Goal: Task Accomplishment & Management: Manage account settings

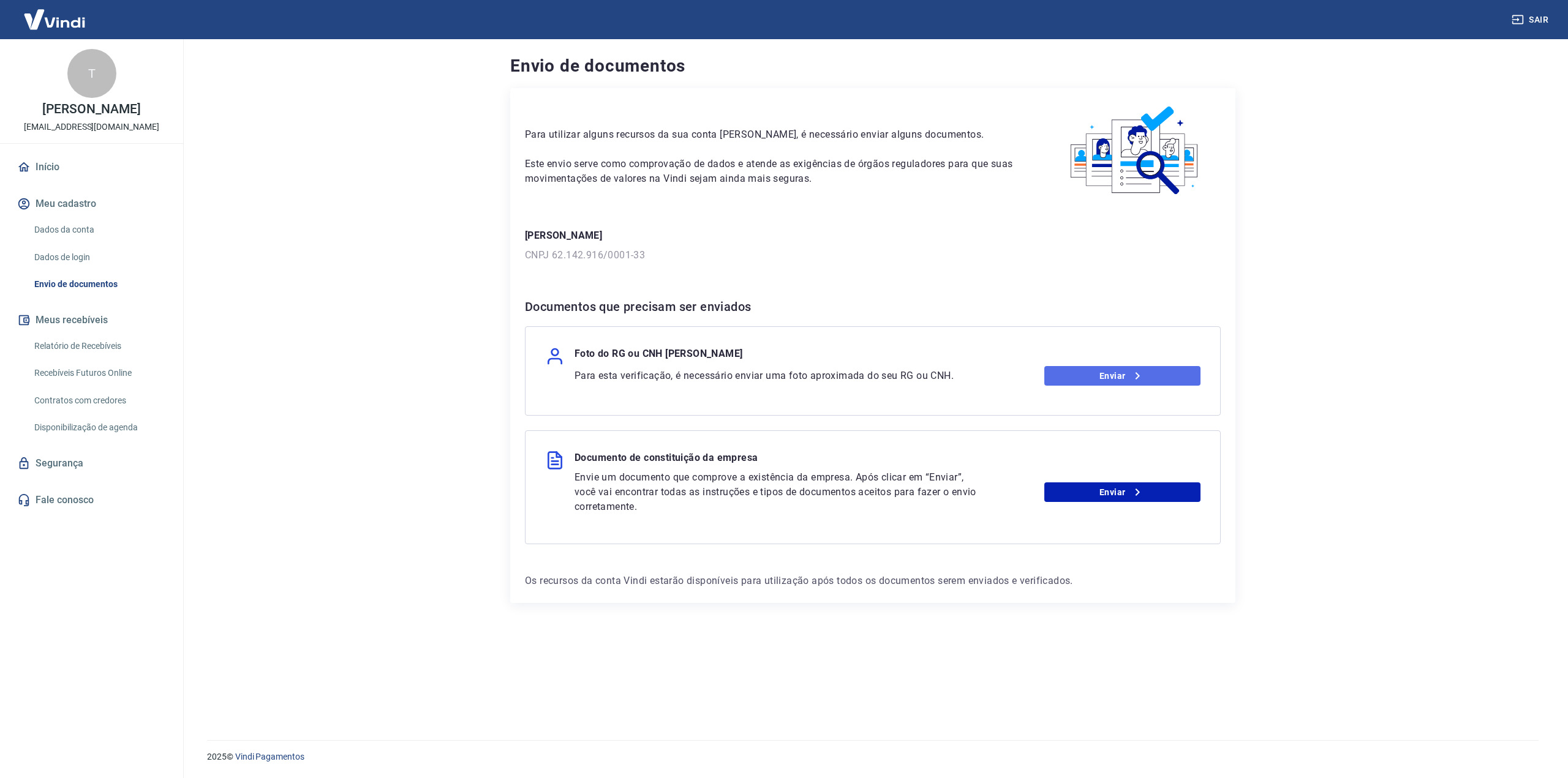
click at [1099, 371] on link "Enviar" at bounding box center [1122, 376] width 157 height 20
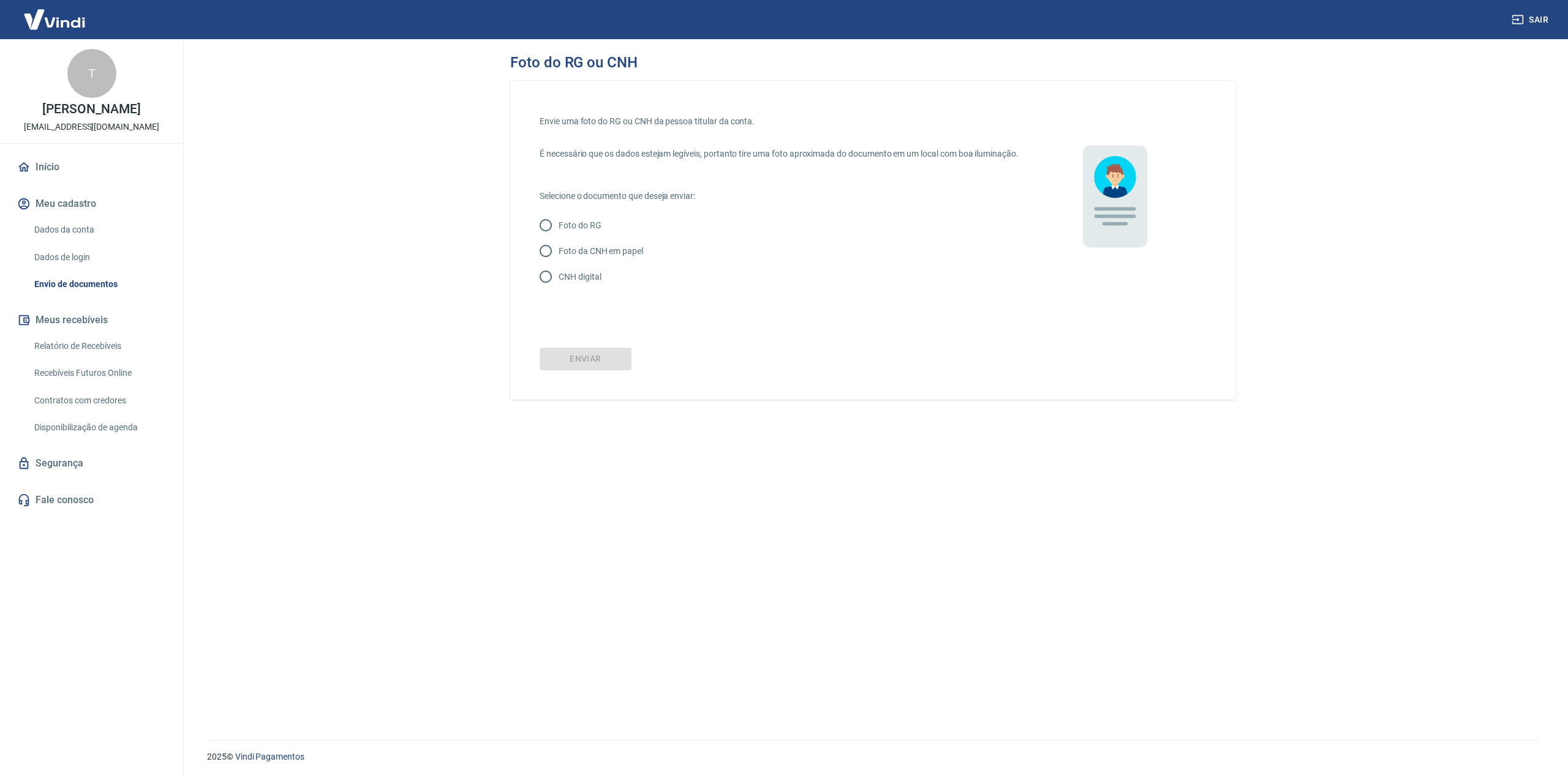
click at [593, 231] on p "Foto do RG" at bounding box center [580, 225] width 43 height 13
click at [558, 231] on input "Foto do RG" at bounding box center [545, 225] width 25 height 25
radio input "true"
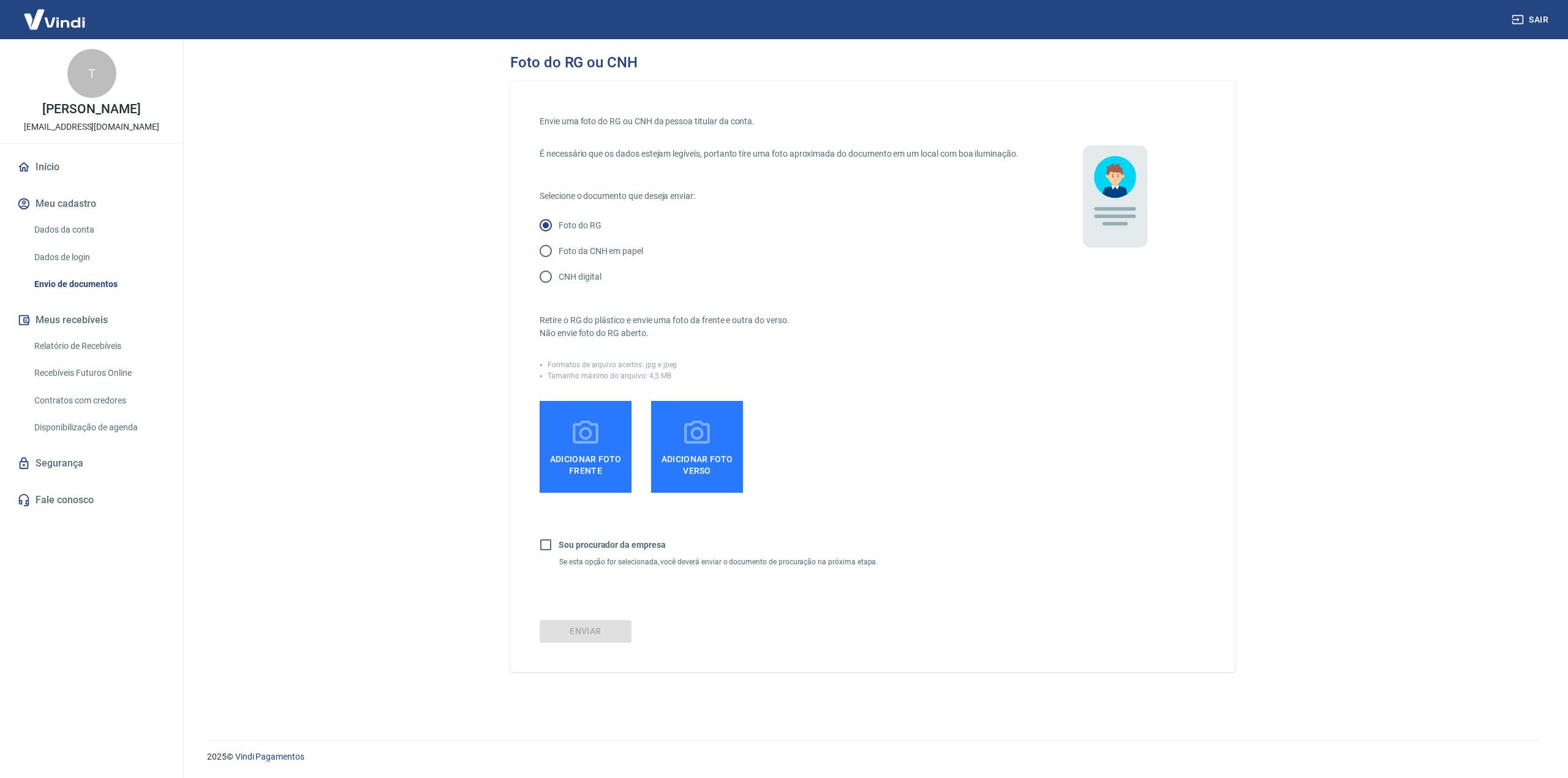
click at [578, 440] on icon at bounding box center [585, 433] width 31 height 31
click at [0, 0] on input "Adicionar foto frente" at bounding box center [0, 0] width 0 height 0
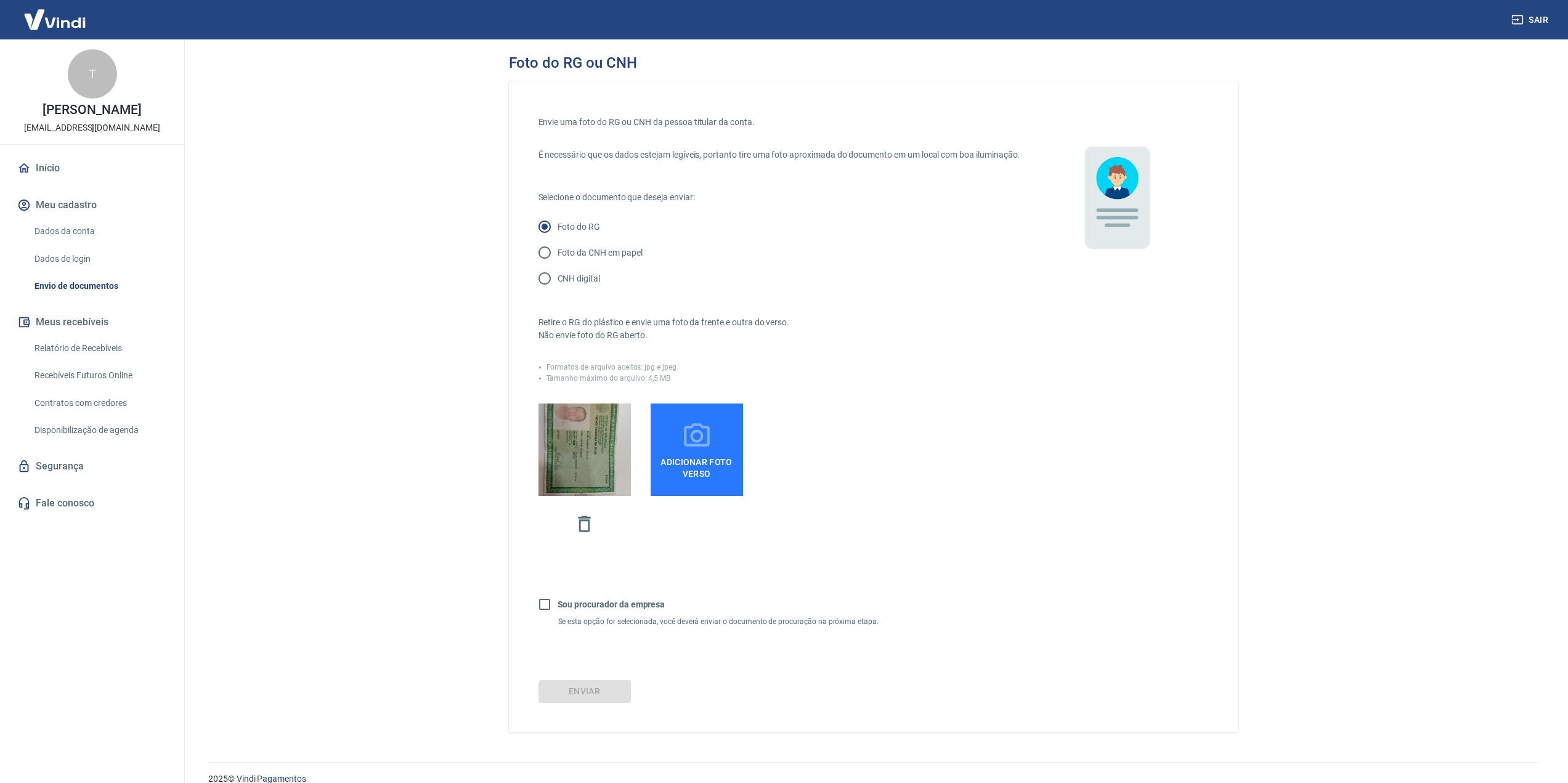
click at [686, 452] on icon at bounding box center [696, 436] width 31 height 31
click at [0, 0] on input "Adicionar foto verso" at bounding box center [0, 0] width 0 height 0
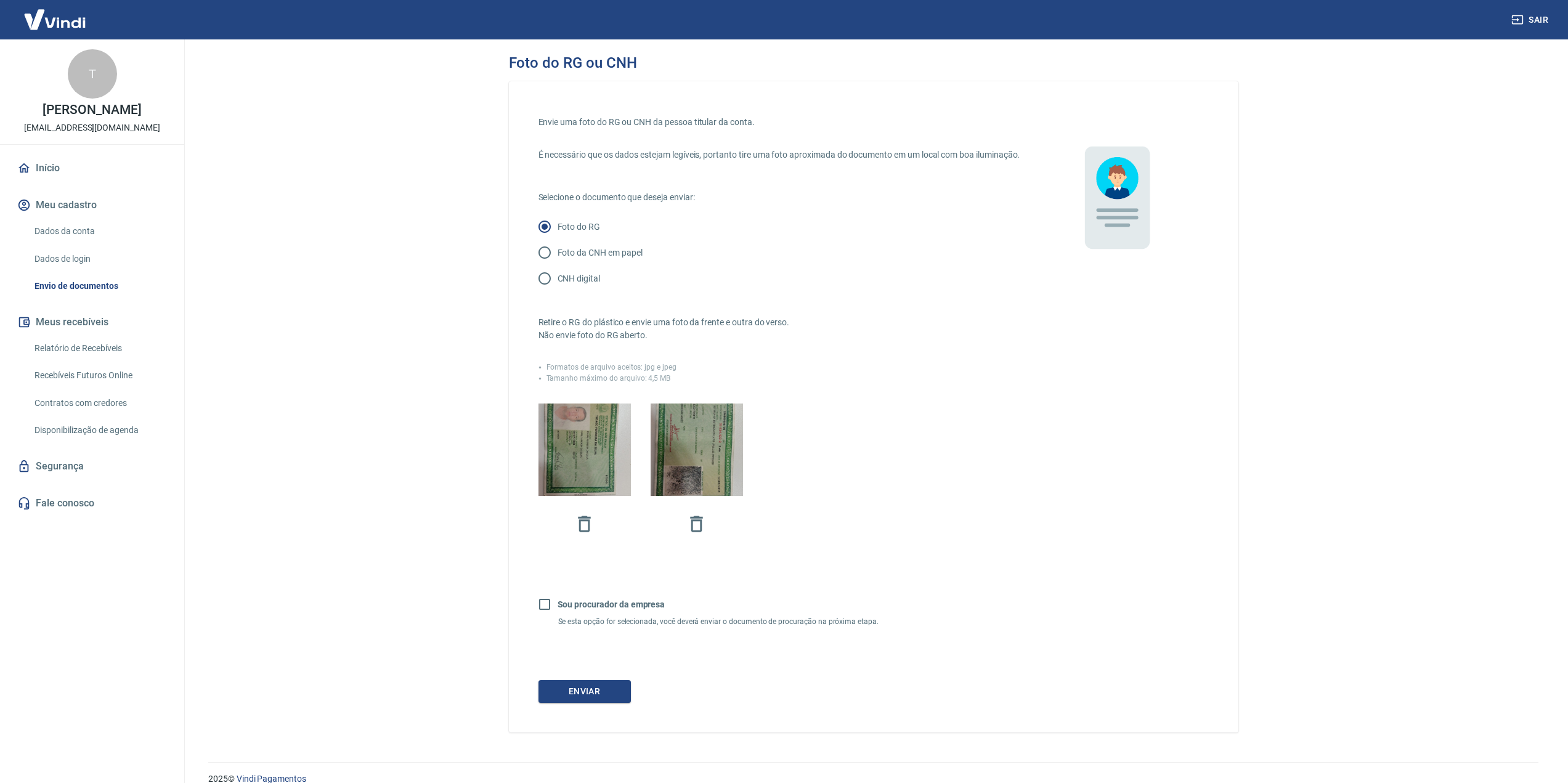
click at [582, 719] on div "Envie uma foto do RG ou CNH da pessoa titular da conta. É necessário que os dad…" at bounding box center [873, 407] width 729 height 651
click at [582, 703] on button "Enviar" at bounding box center [584, 691] width 93 height 23
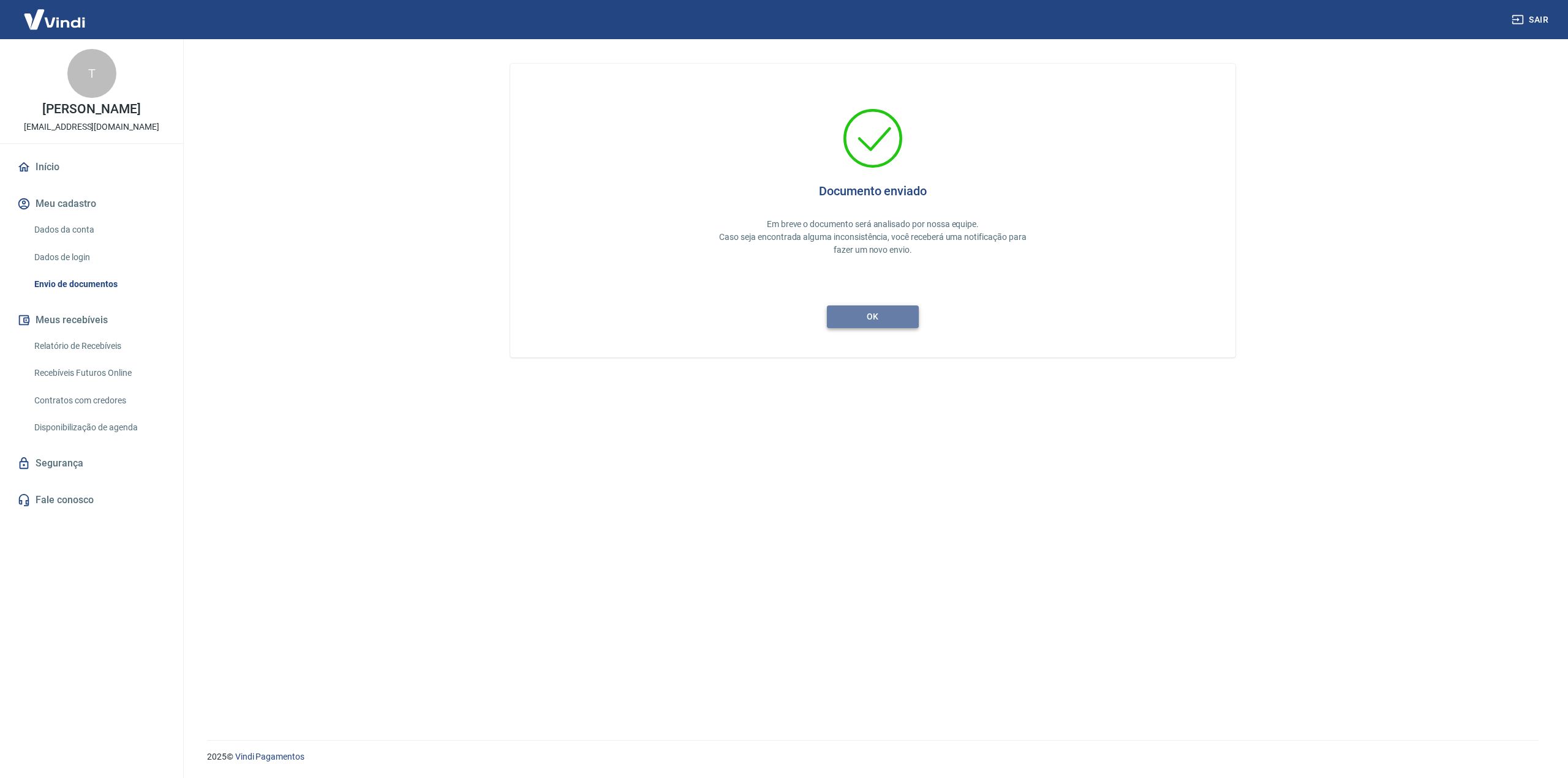
click at [876, 319] on button "ok" at bounding box center [873, 317] width 92 height 23
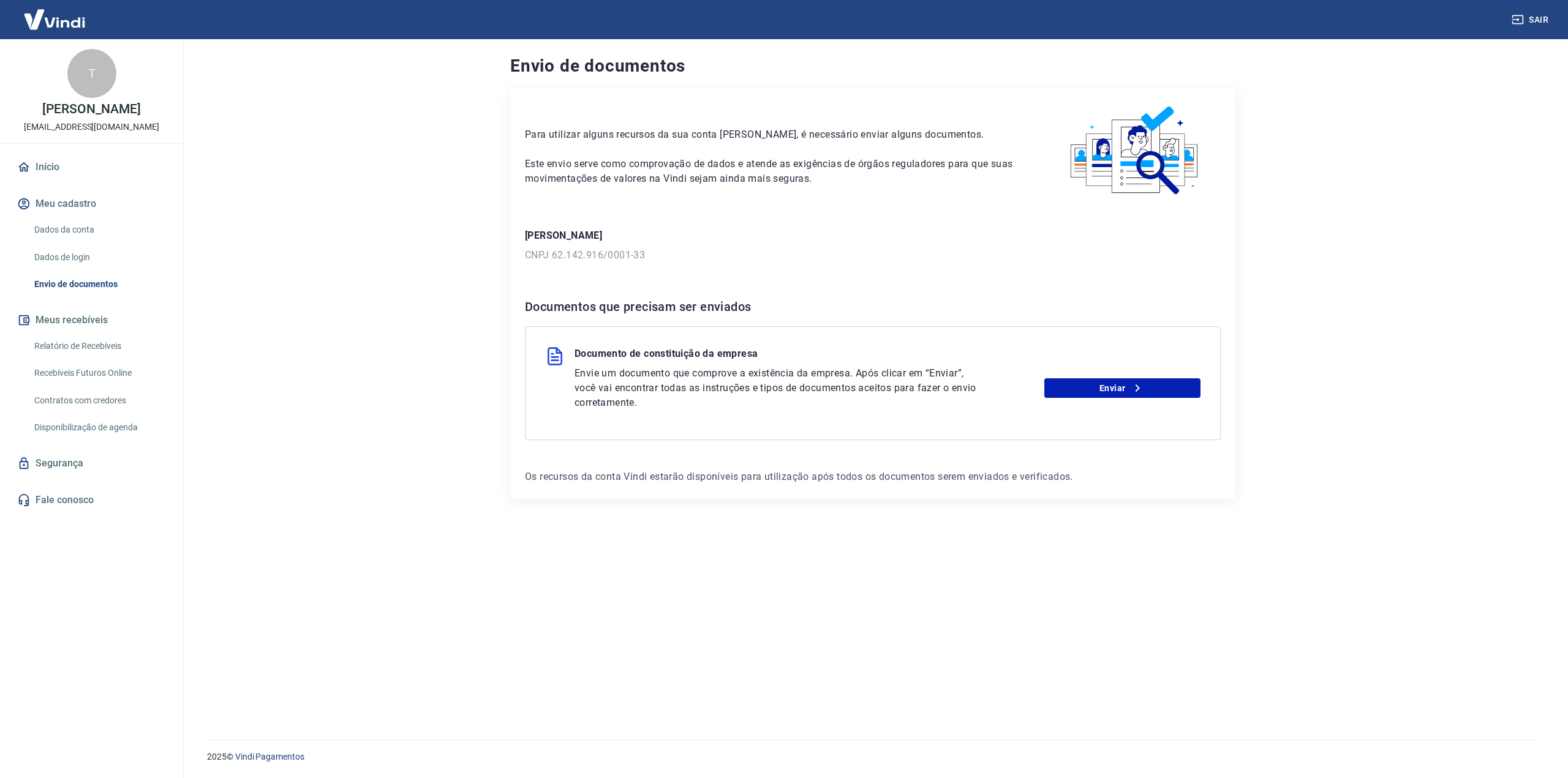
click at [1097, 398] on div "Envie um documento que comprove a existência da empresa. Após clicar em “Enviar…" at bounding box center [888, 387] width 626 height 44
click at [1078, 387] on link "Enviar" at bounding box center [1122, 388] width 157 height 20
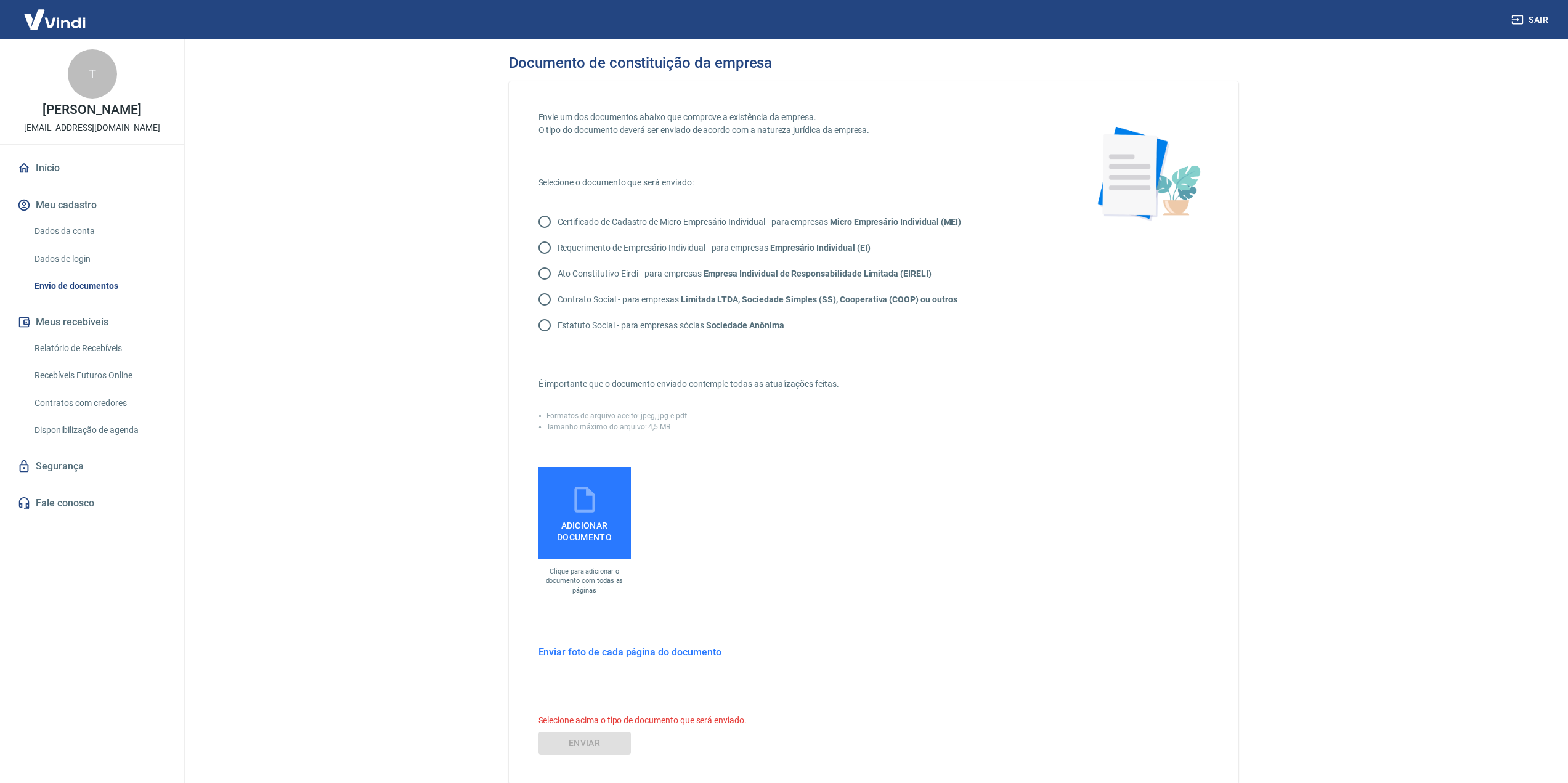
click at [559, 519] on span "Adicionar documento" at bounding box center [584, 529] width 83 height 28
click at [0, 0] on input "Adicionar documento" at bounding box center [0, 0] width 0 height 0
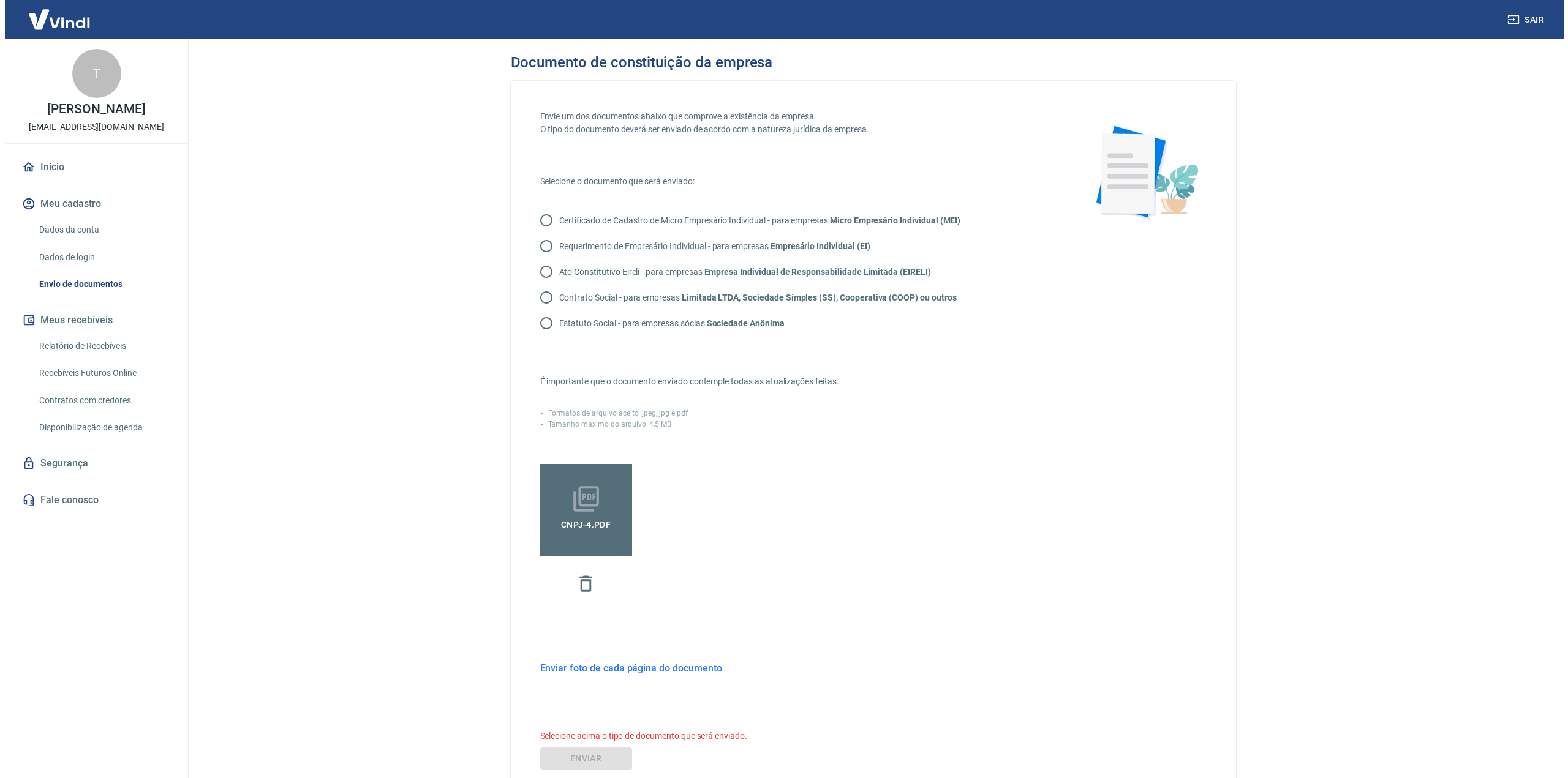
scroll to position [61, 0]
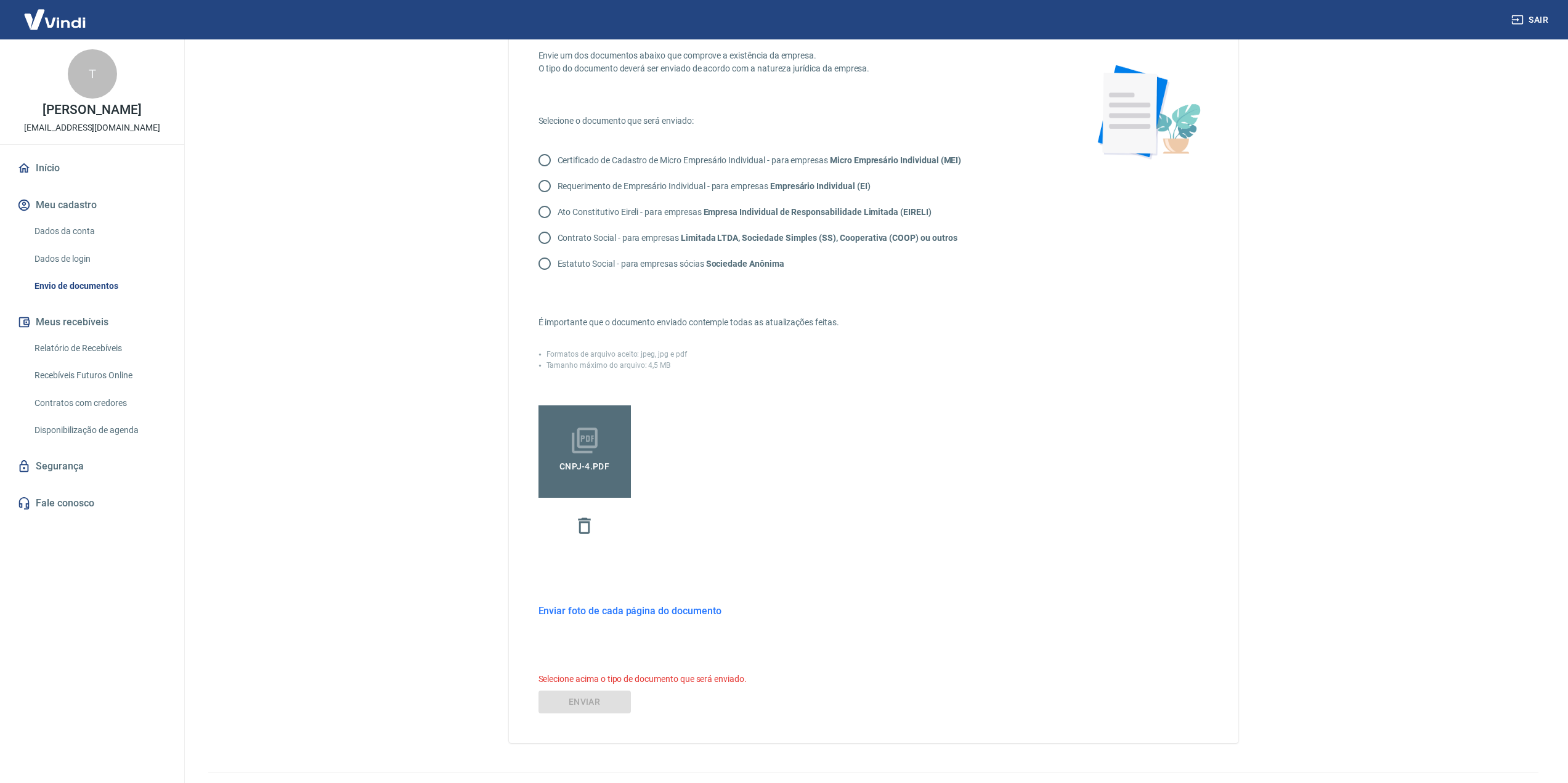
click at [595, 702] on div "ENVIAR" at bounding box center [873, 701] width 670 height 23
click at [550, 235] on input "Contrato Social - para empresas Limitada LTDA, Sociedade Simples (SS), Cooperat…" at bounding box center [544, 237] width 26 height 26
radio input "true"
click at [609, 679] on button "ENVIAR" at bounding box center [584, 684] width 93 height 23
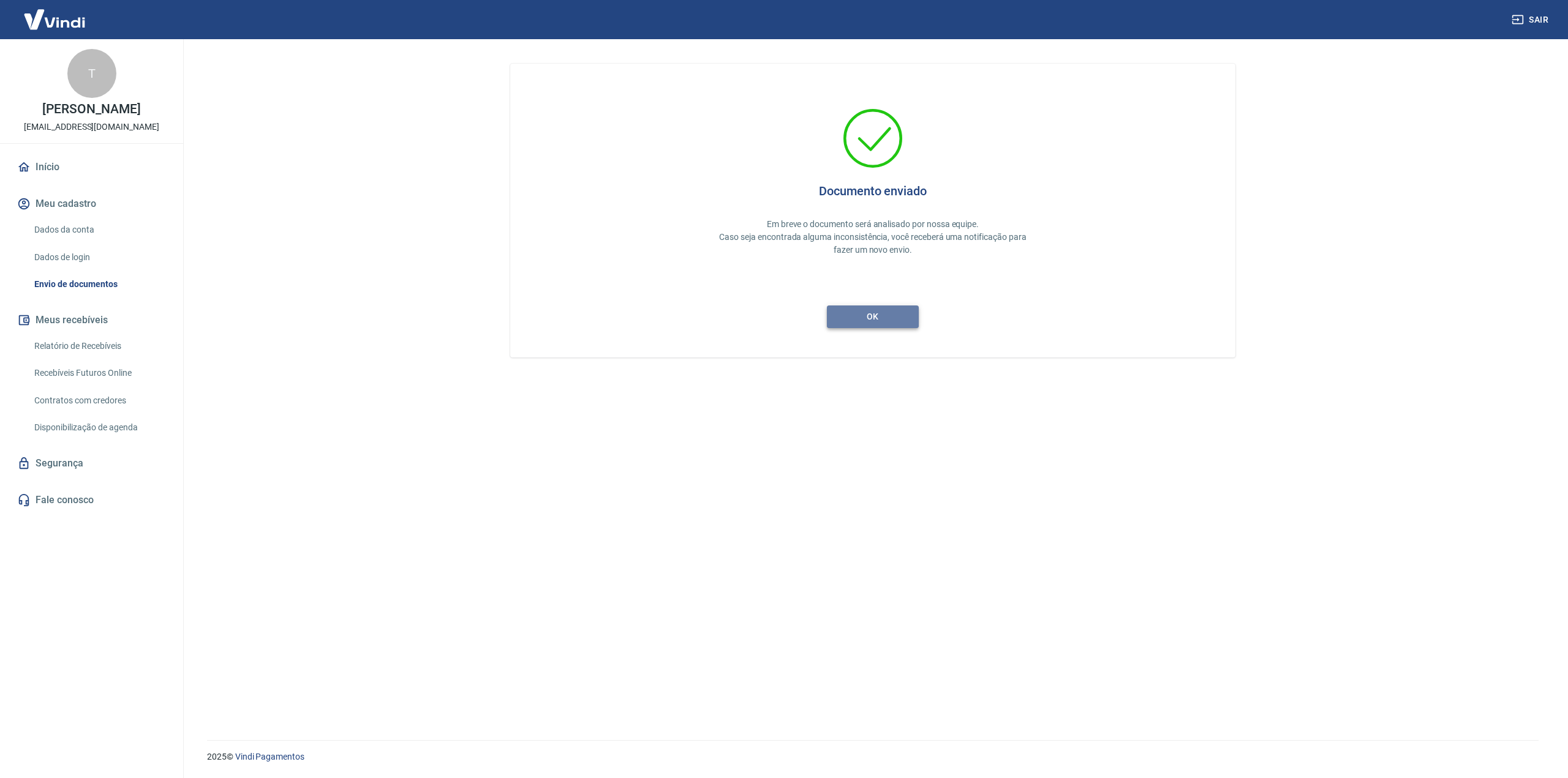
click at [879, 312] on button "ok" at bounding box center [873, 317] width 92 height 23
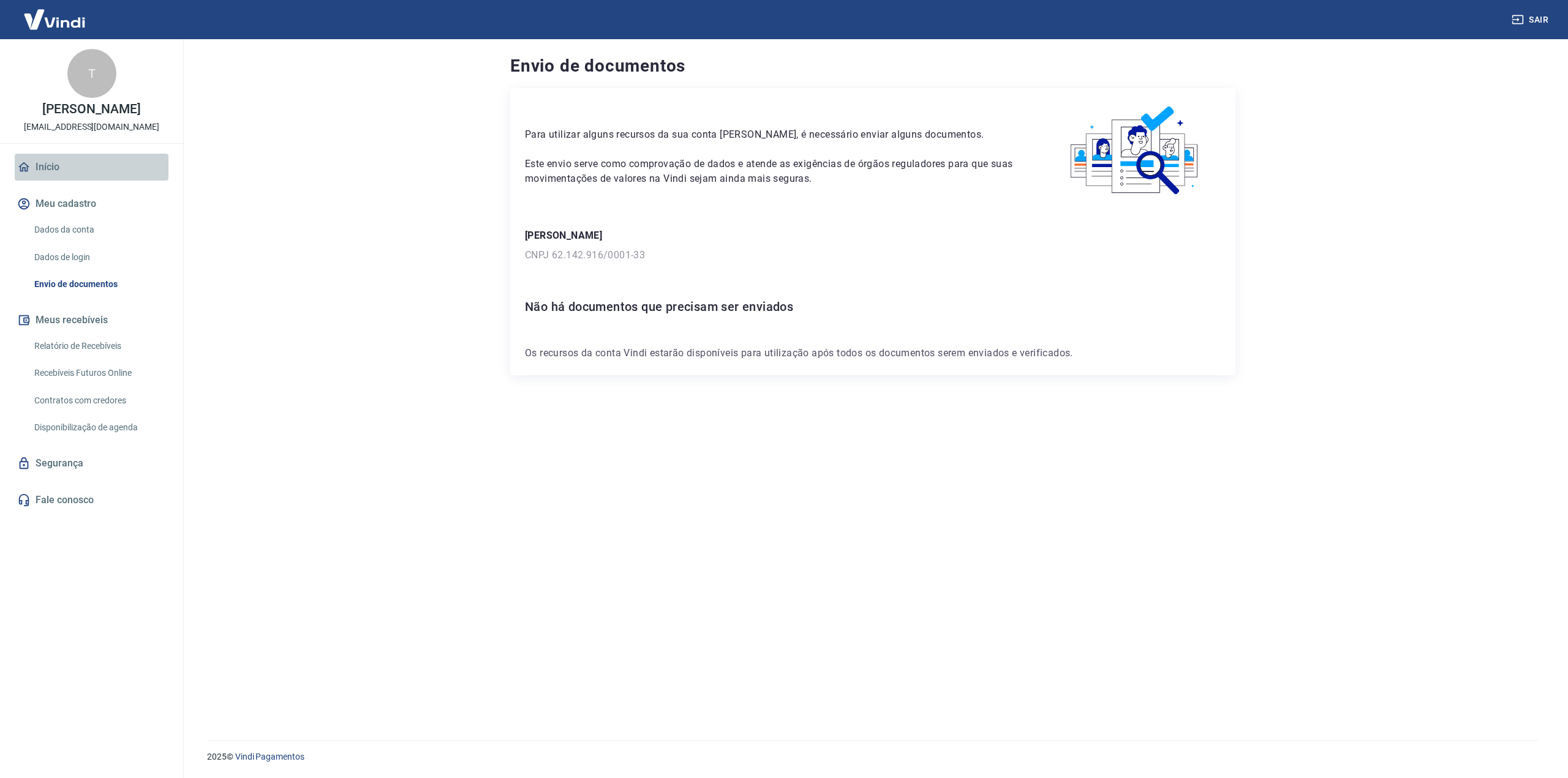
click at [49, 169] on link "Início" at bounding box center [91, 167] width 154 height 27
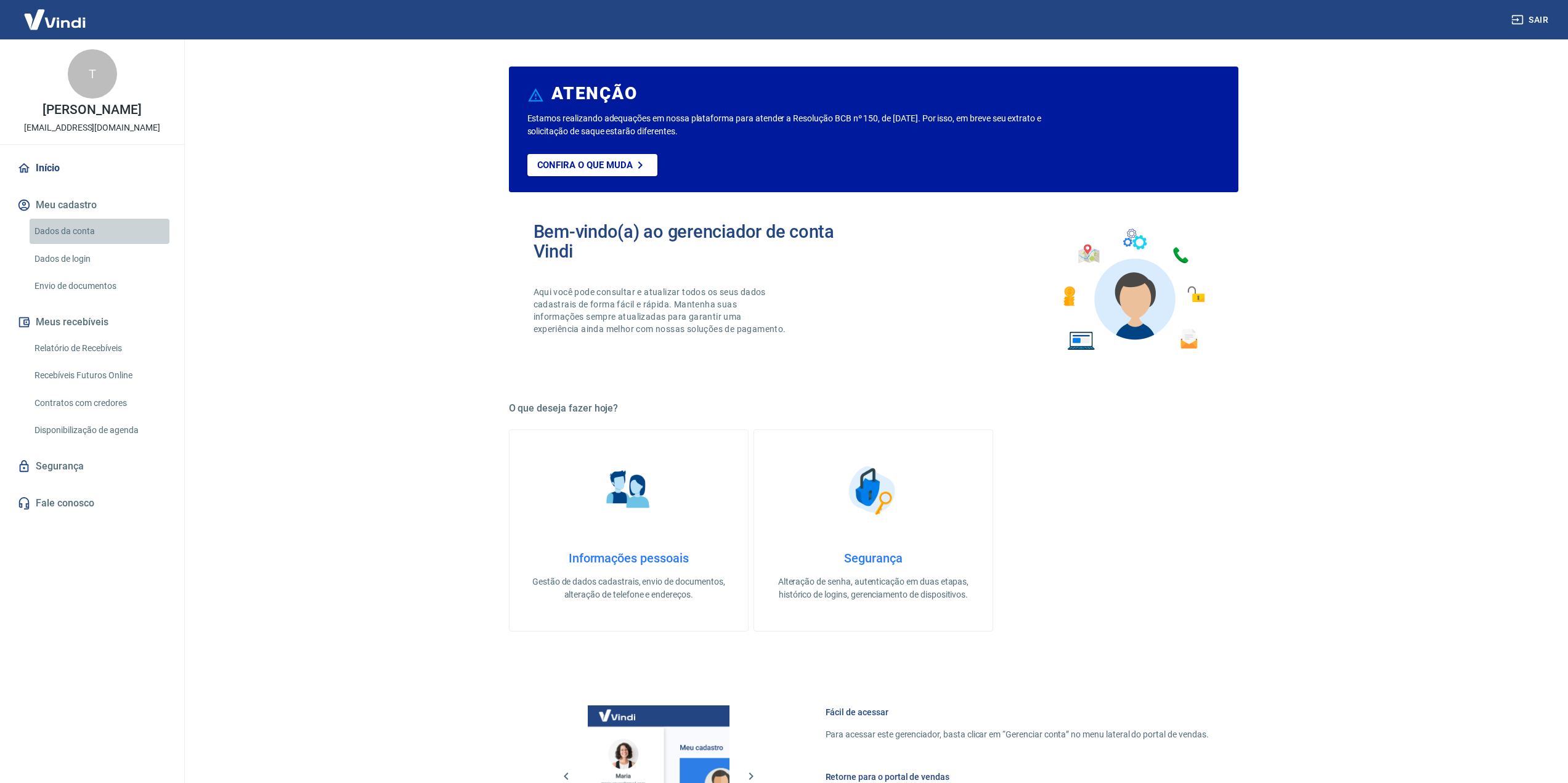
click at [62, 231] on link "Dados da conta" at bounding box center [99, 231] width 140 height 25
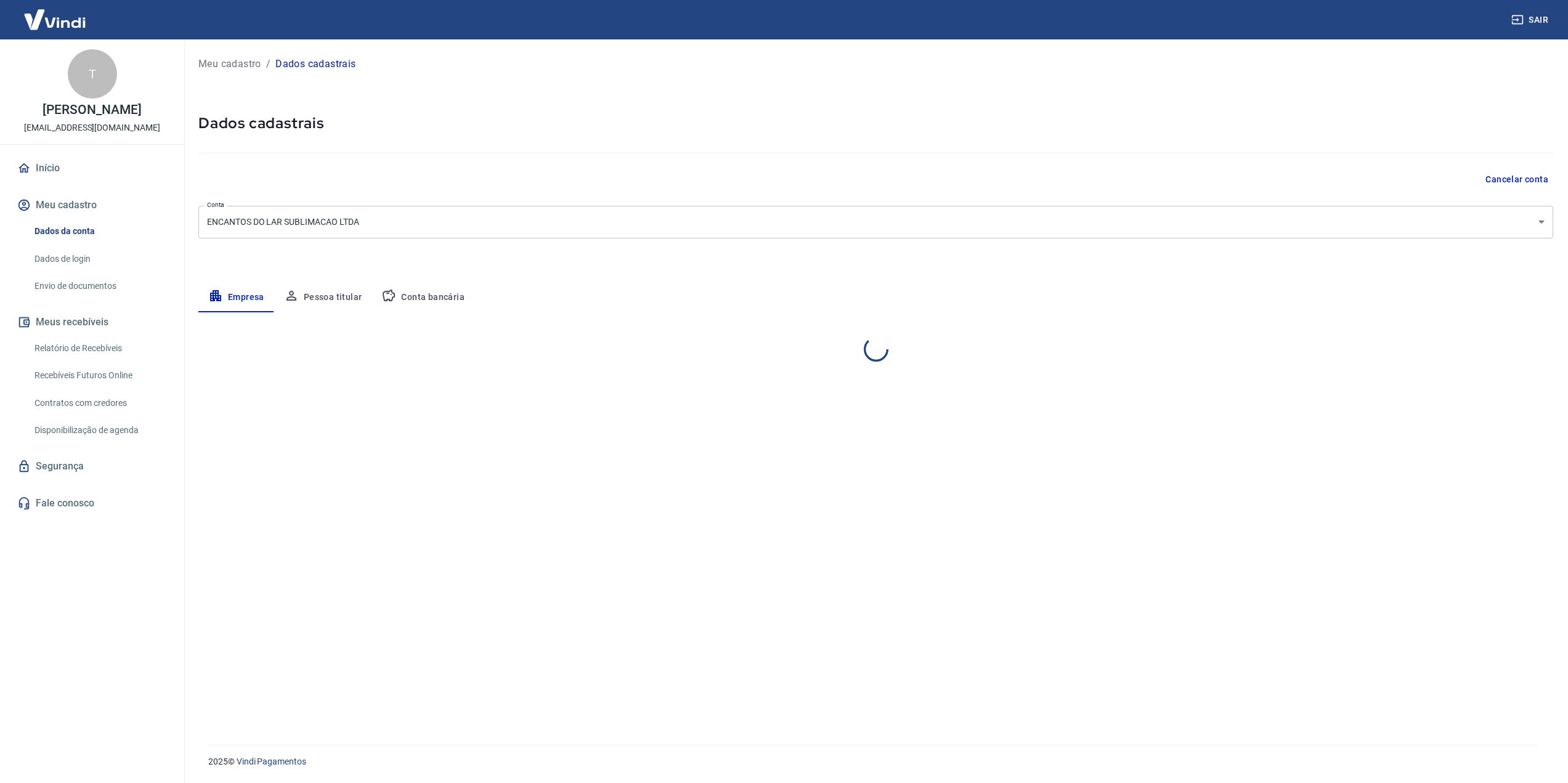
select select "SP"
select select "business"
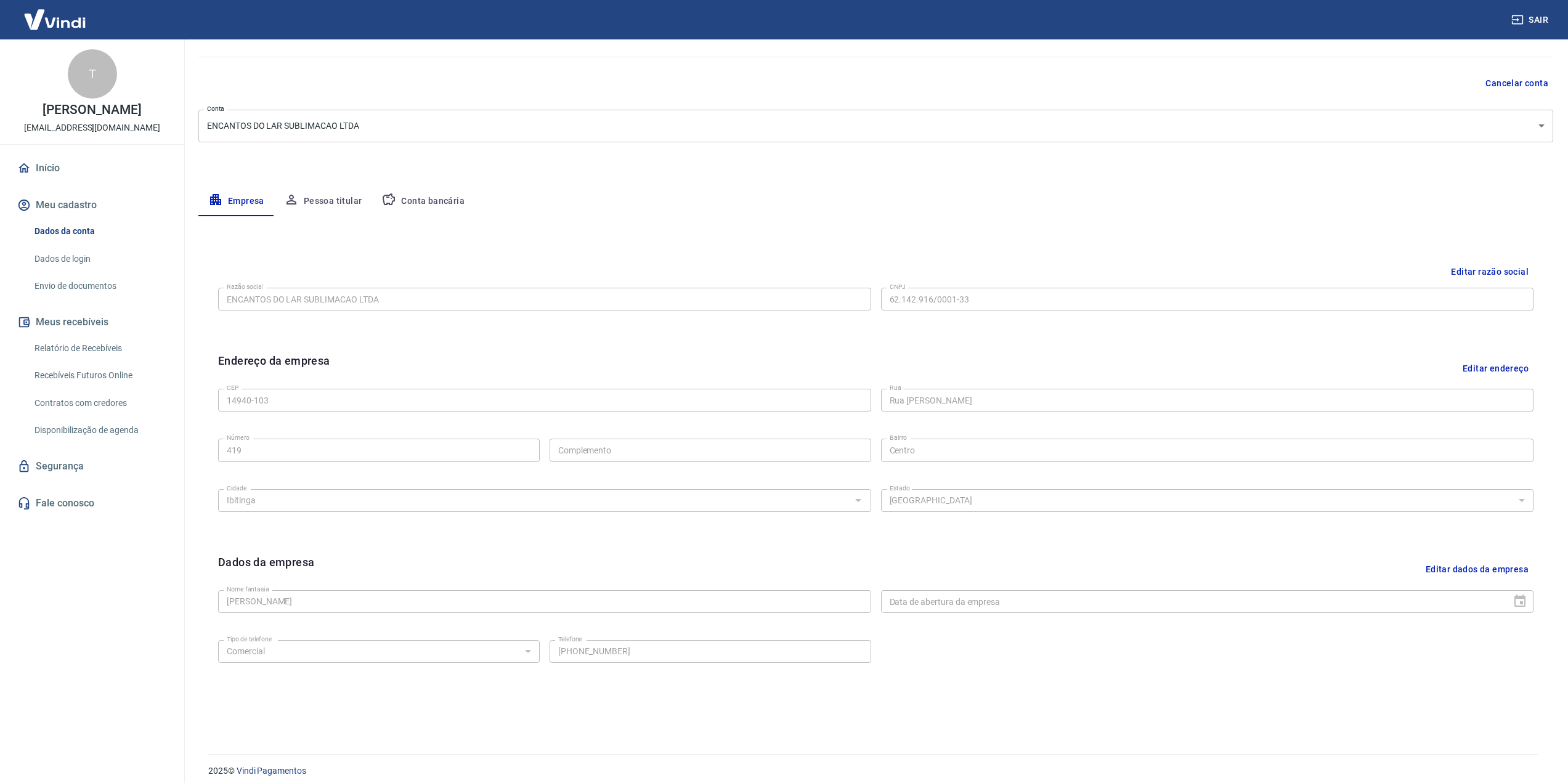
scroll to position [105, 0]
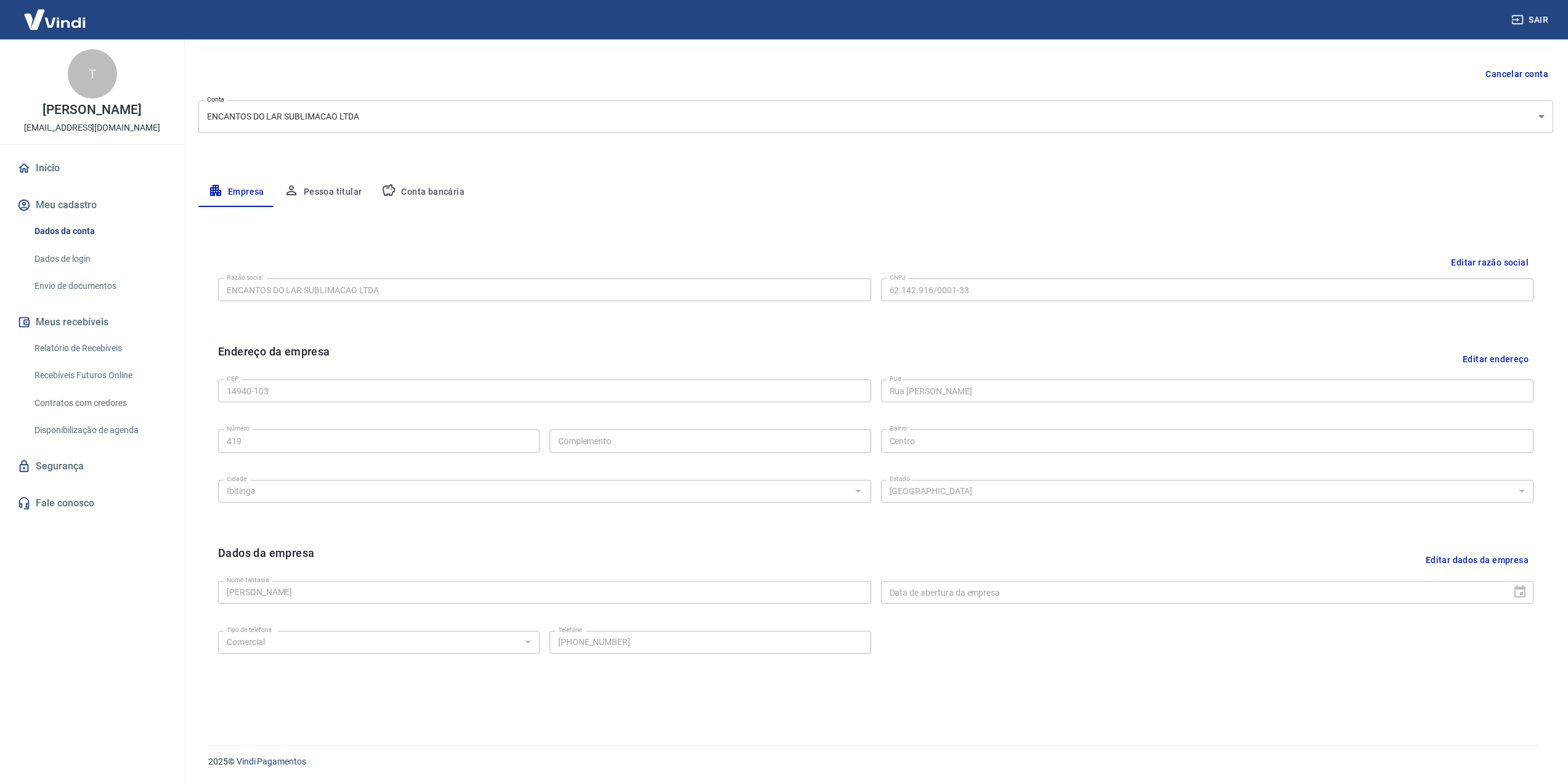
click at [415, 195] on button "Conta bancária" at bounding box center [423, 192] width 103 height 30
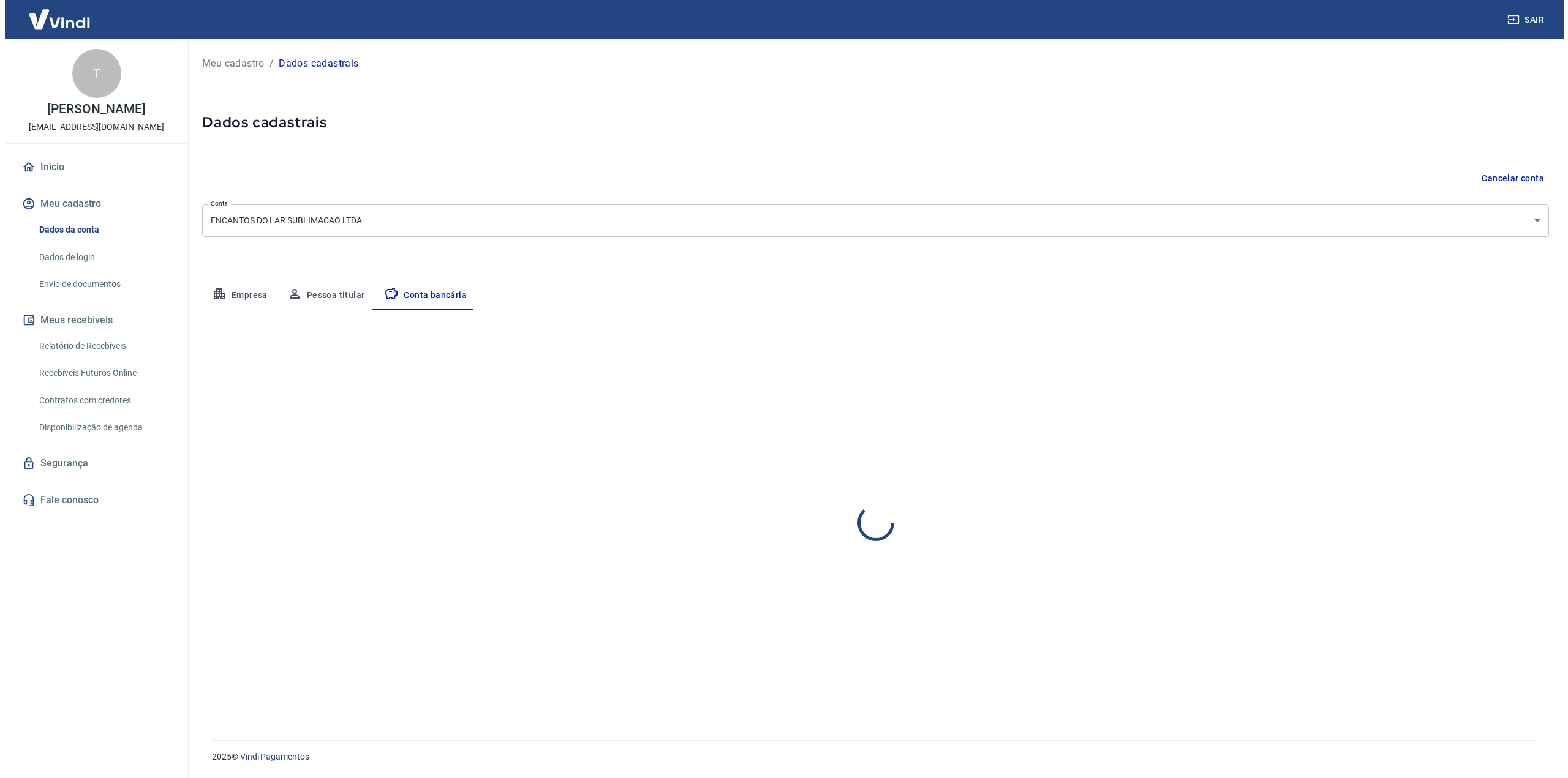
scroll to position [0, 0]
select select "1"
select select "SP"
select select "business"
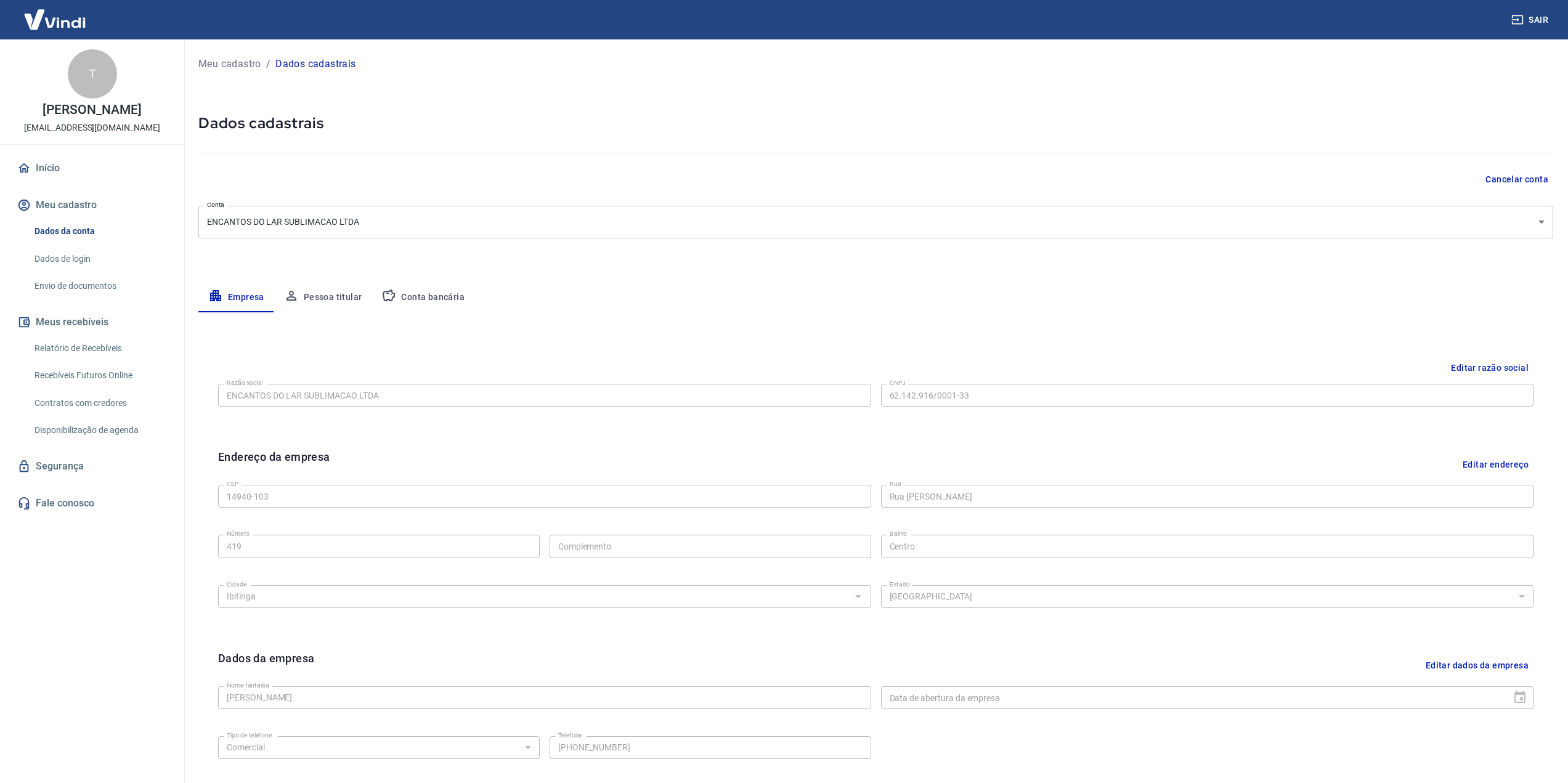
click at [40, 161] on link "Início" at bounding box center [91, 168] width 154 height 27
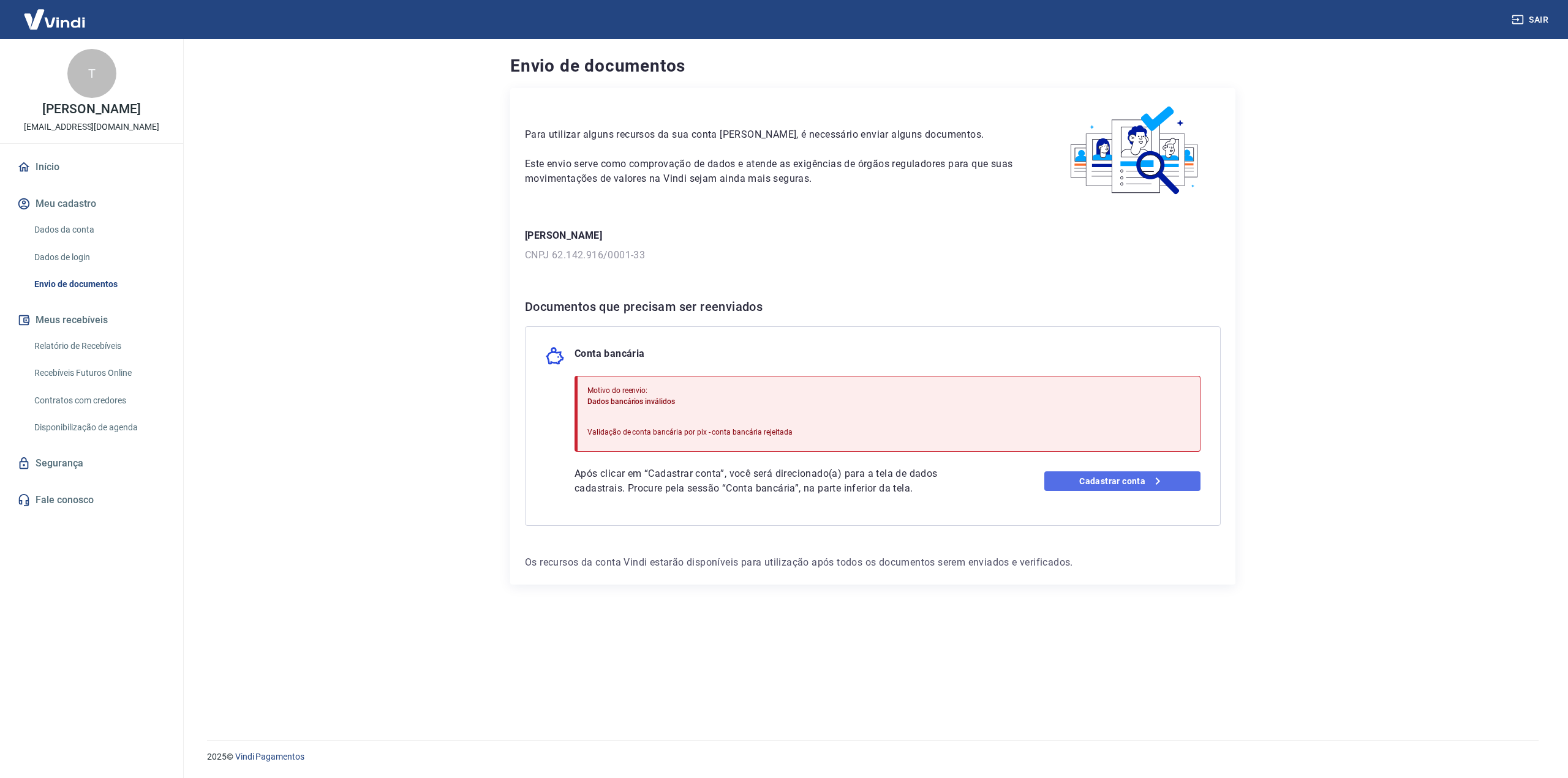
click at [1101, 483] on link "Cadastrar conta" at bounding box center [1122, 481] width 157 height 20
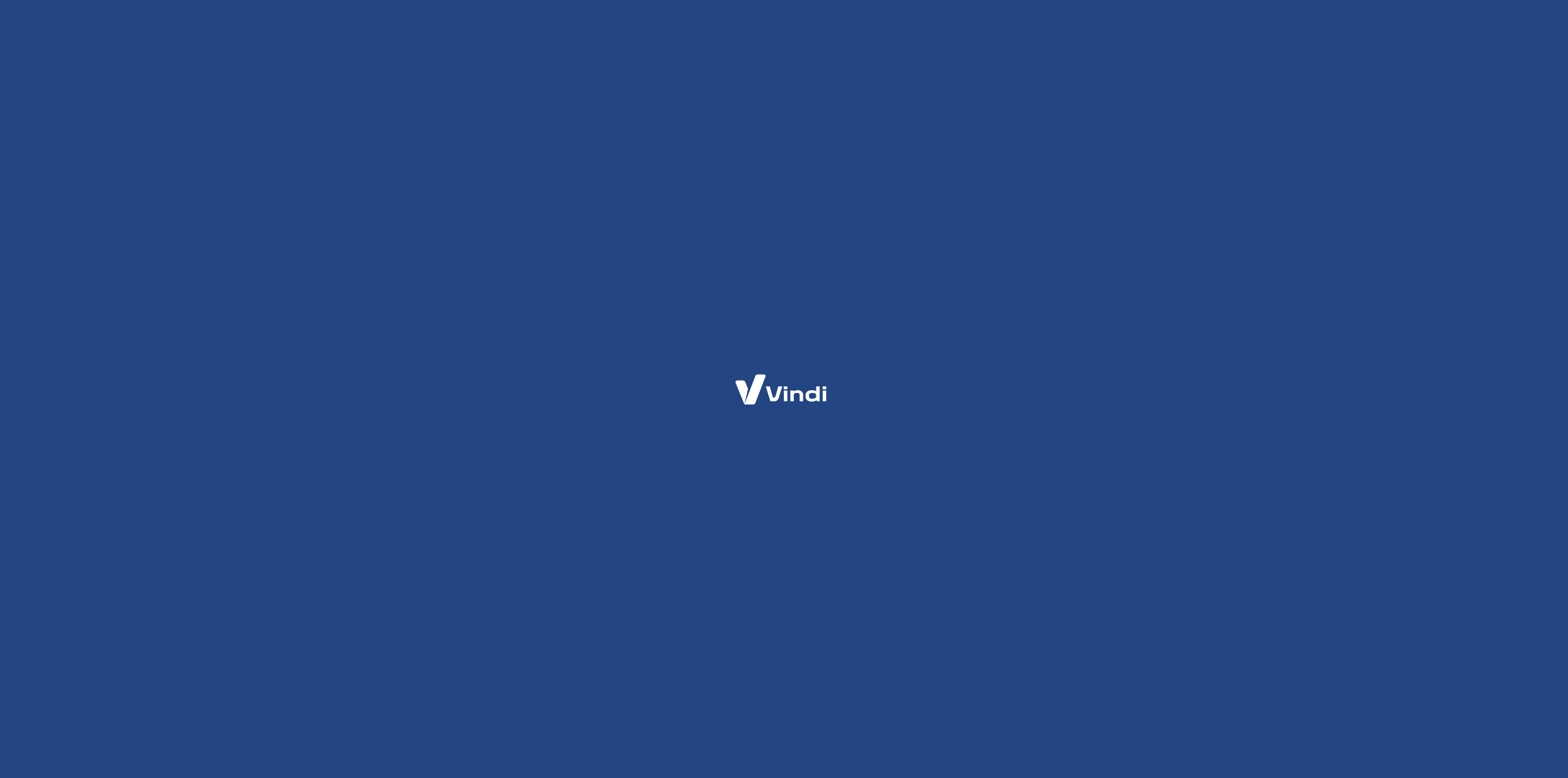
select select "SP"
select select "business"
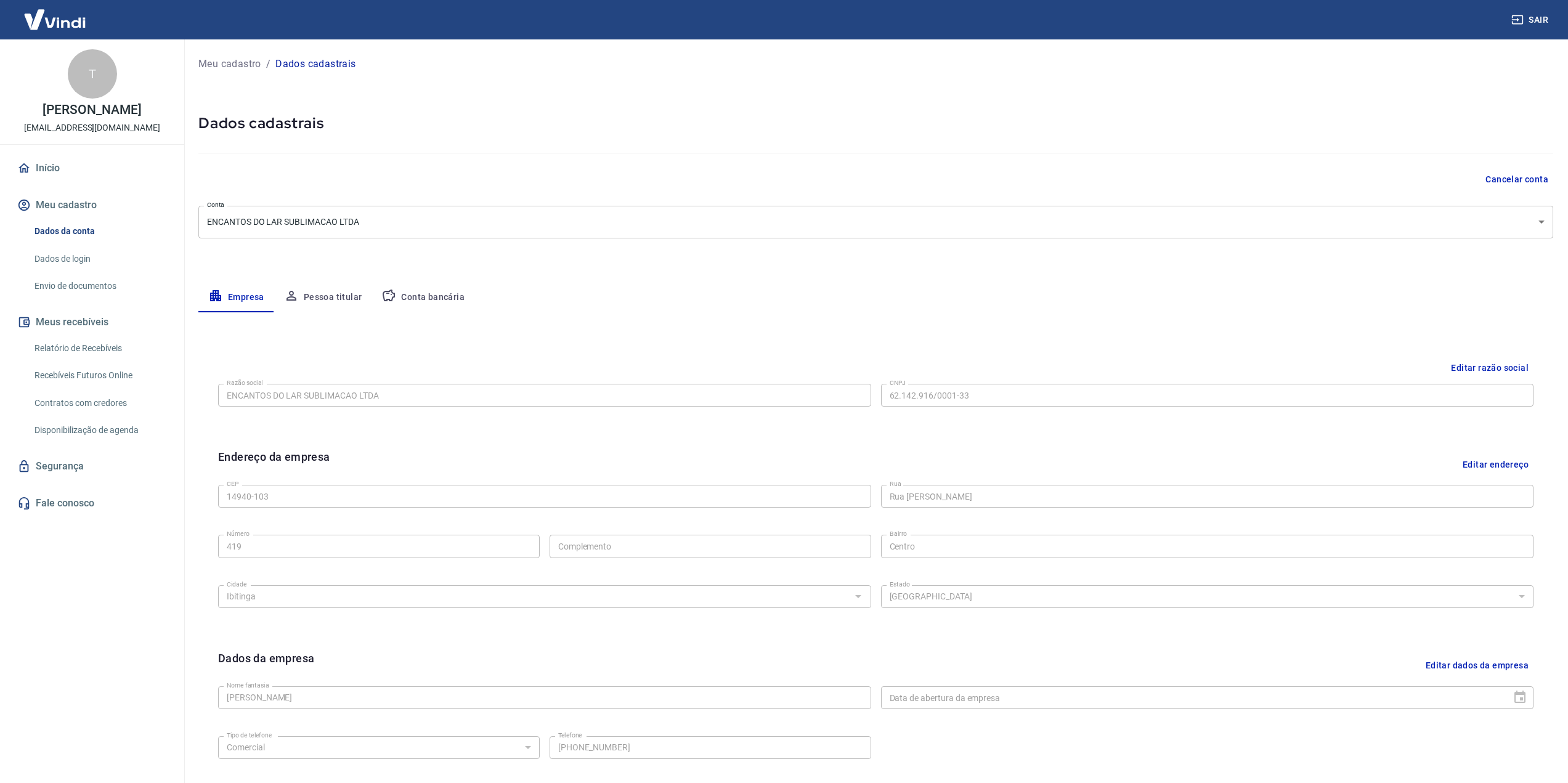
click at [330, 288] on button "Pessoa titular" at bounding box center [323, 297] width 98 height 30
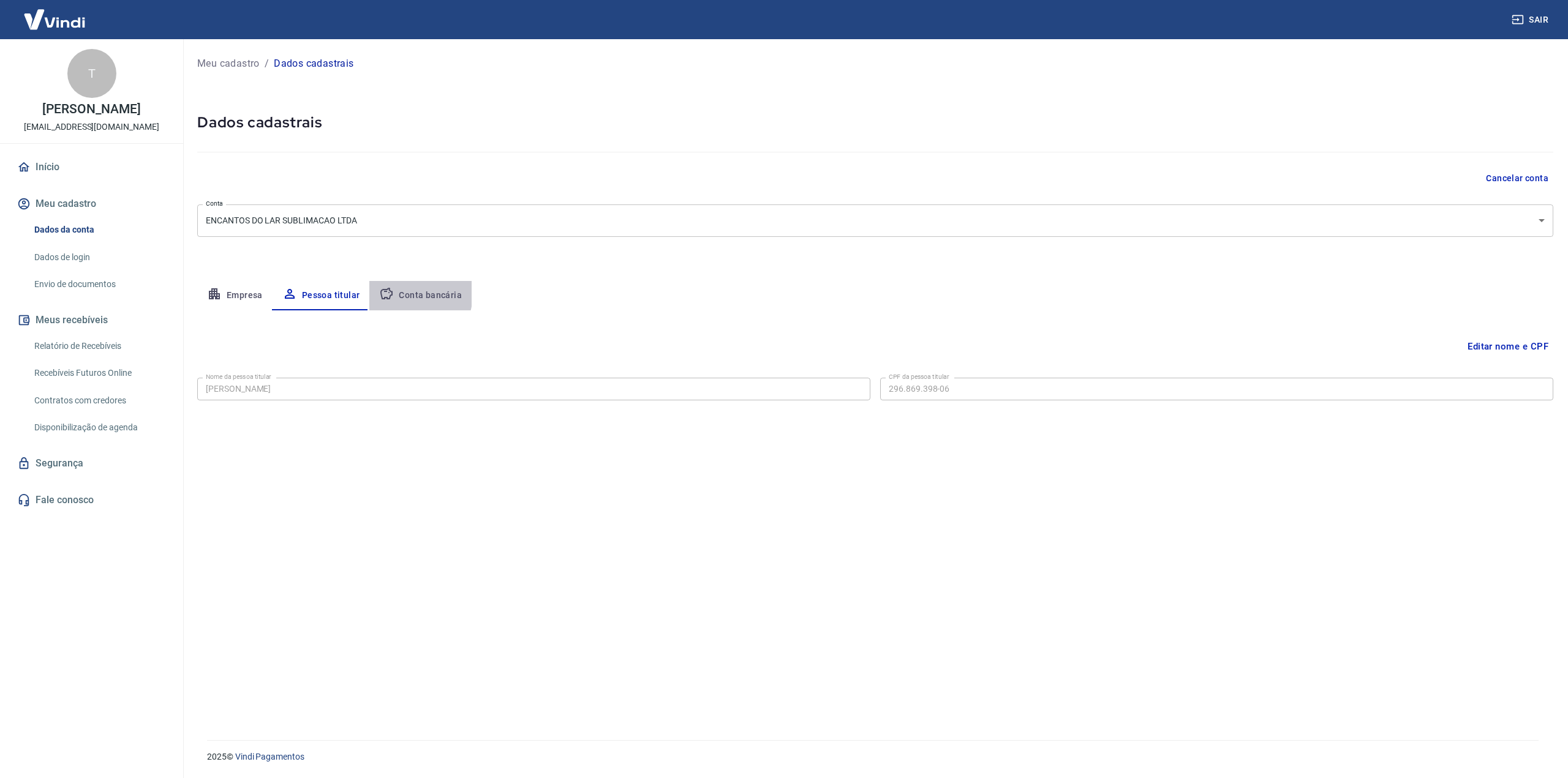
click at [403, 293] on button "Conta bancária" at bounding box center [420, 295] width 102 height 29
select select "1"
click at [1479, 352] on button "Editar conta bancária" at bounding box center [1502, 347] width 102 height 24
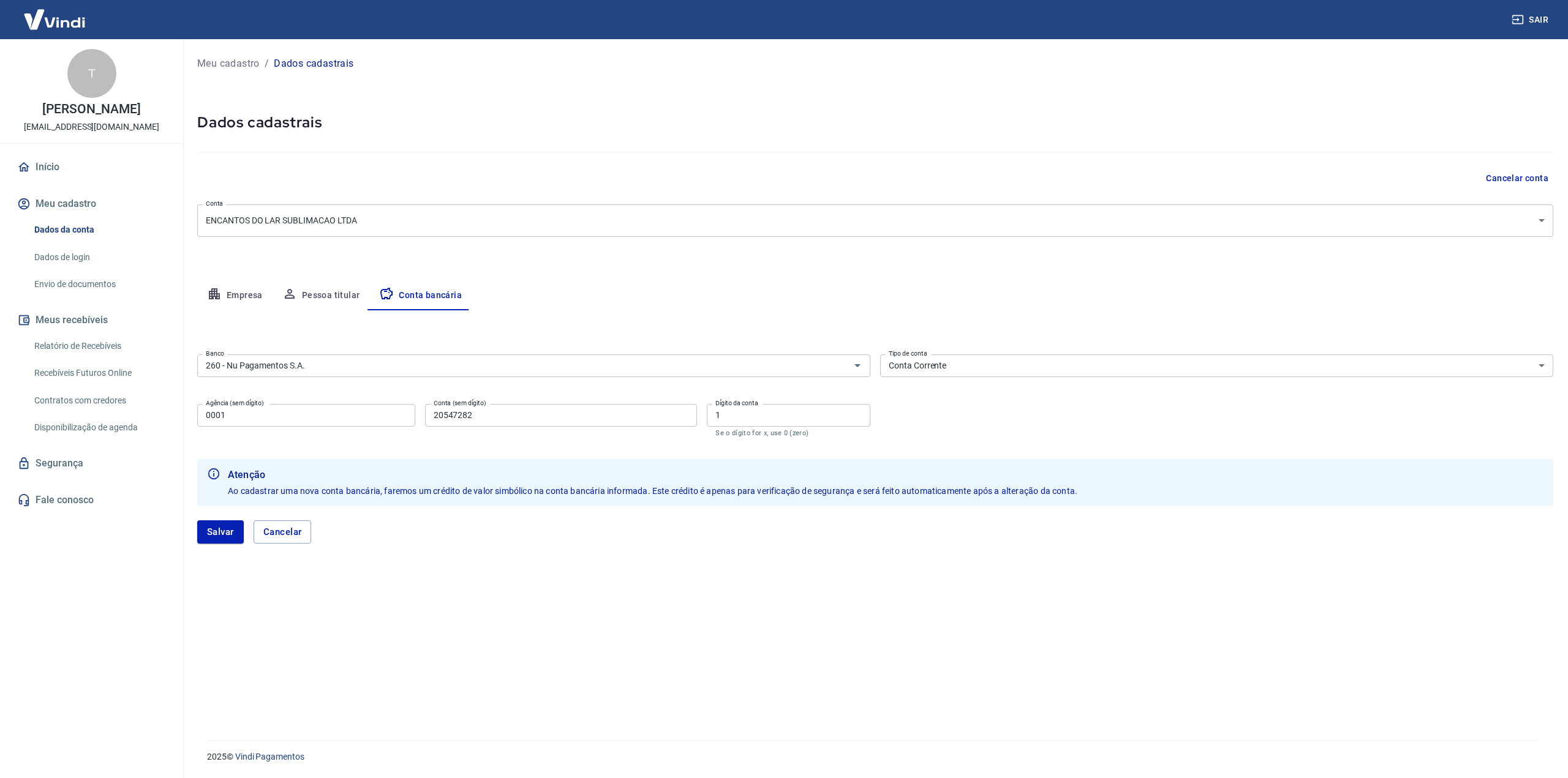
click at [263, 413] on input "0001" at bounding box center [307, 415] width 218 height 23
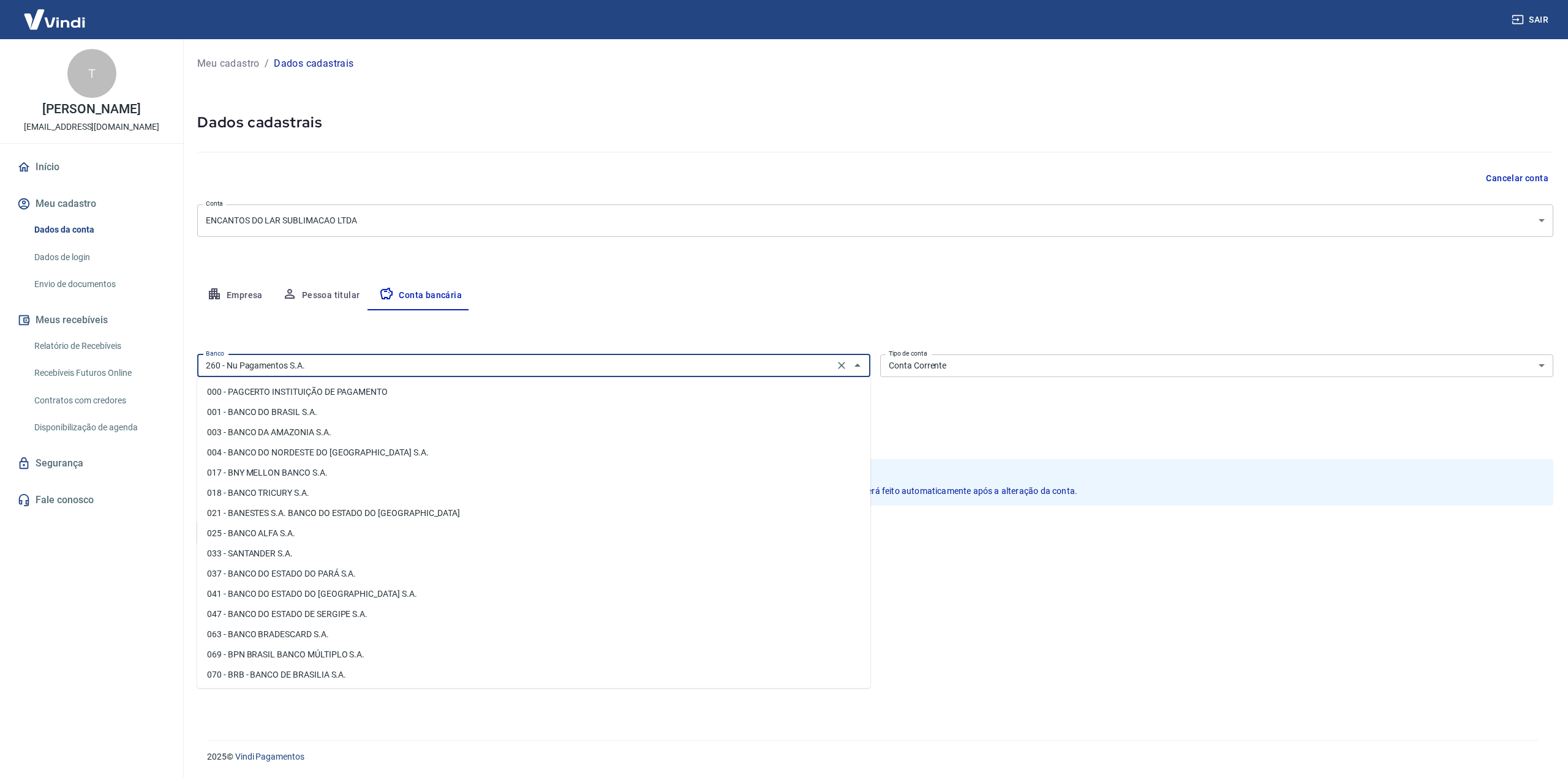
click at [279, 359] on input "260 - Nu Pagamentos S.A." at bounding box center [515, 365] width 629 height 15
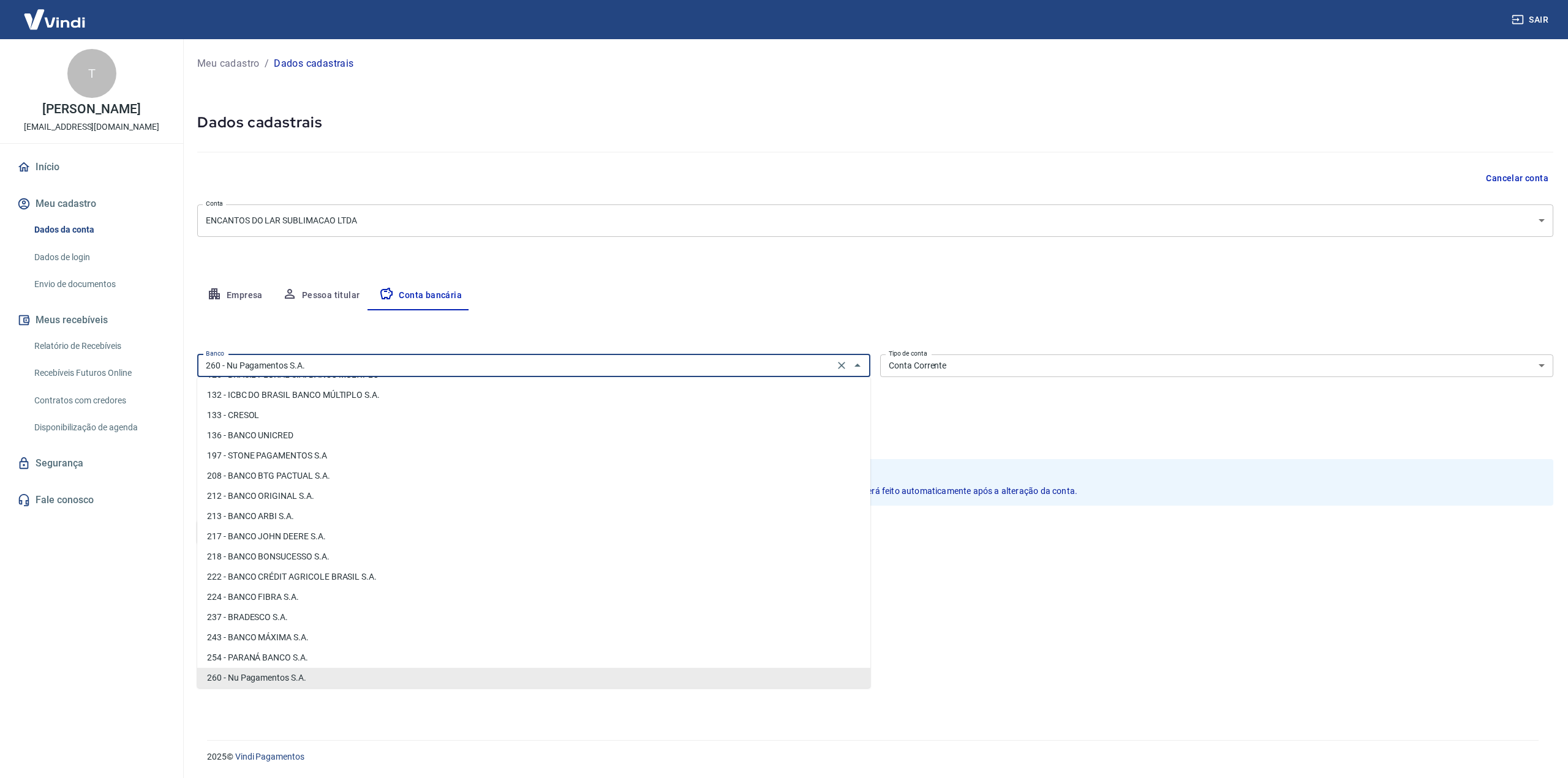
click at [280, 359] on input "260 - Nu Pagamentos S.A." at bounding box center [515, 365] width 629 height 15
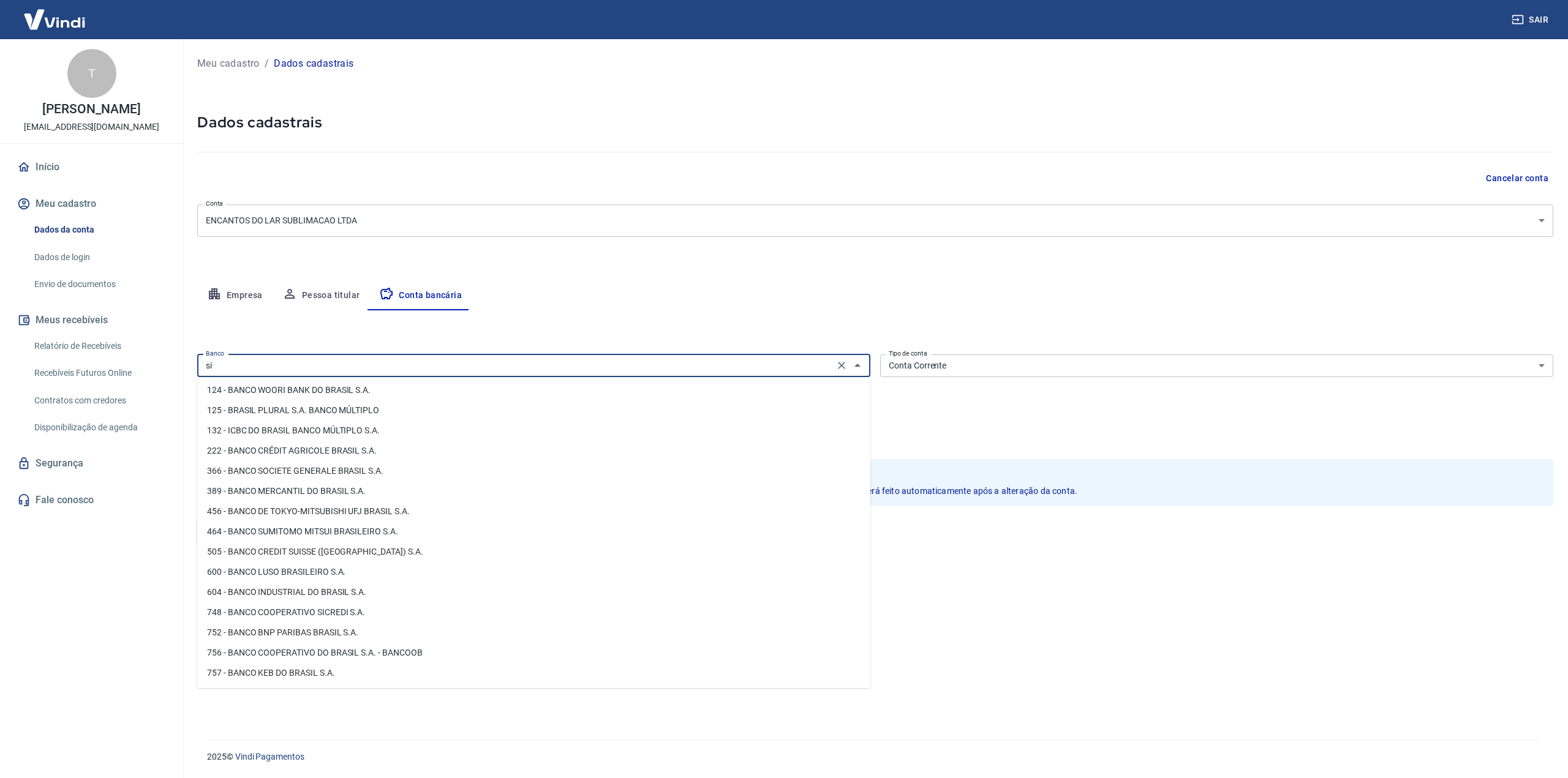
scroll to position [0, 0]
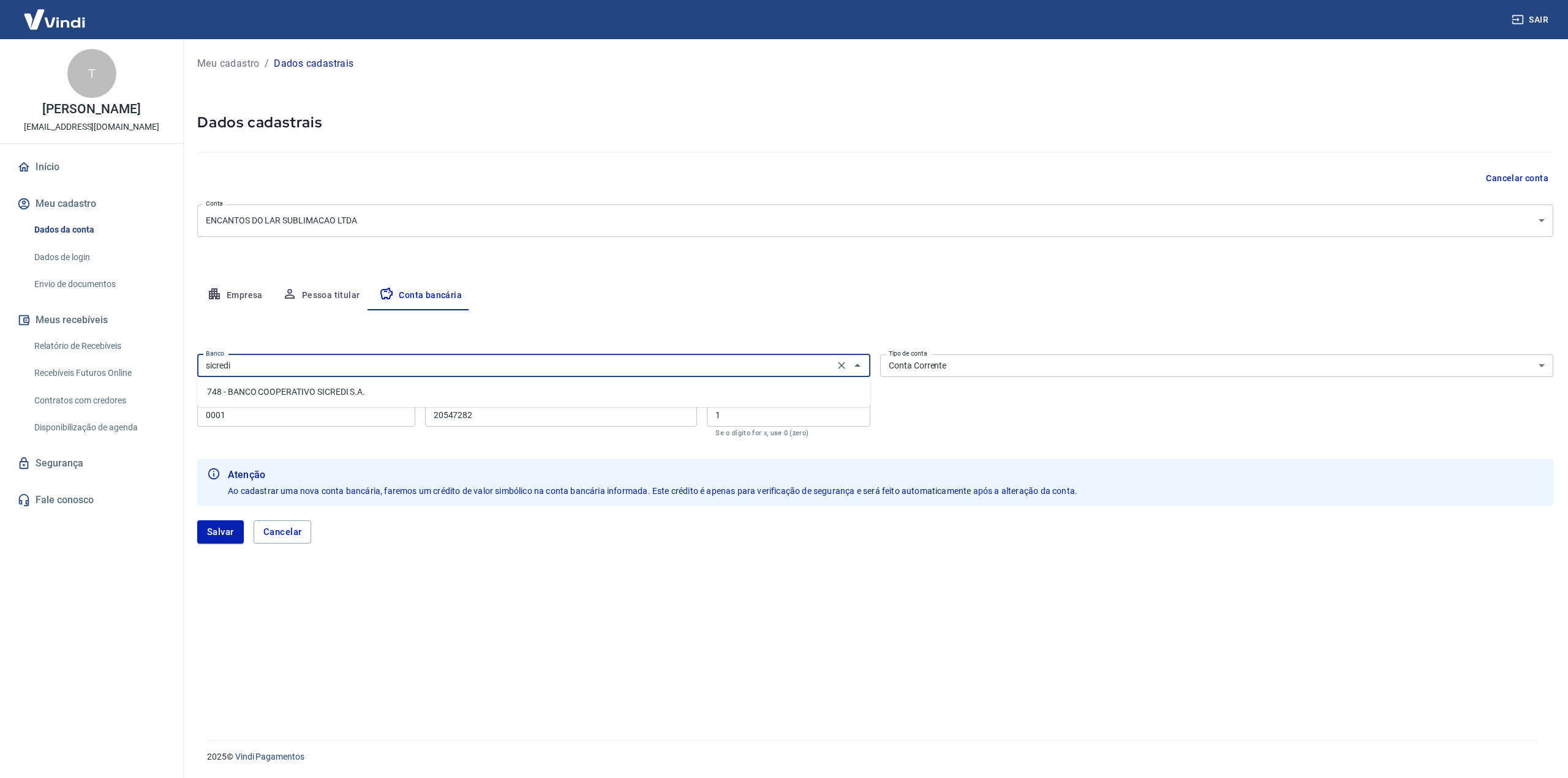
click at [442, 383] on li "748 - BANCO COOPERATIVO SICREDI S.A." at bounding box center [534, 392] width 673 height 20
type input "748 - BANCO COOPERATIVO SICREDI S.A."
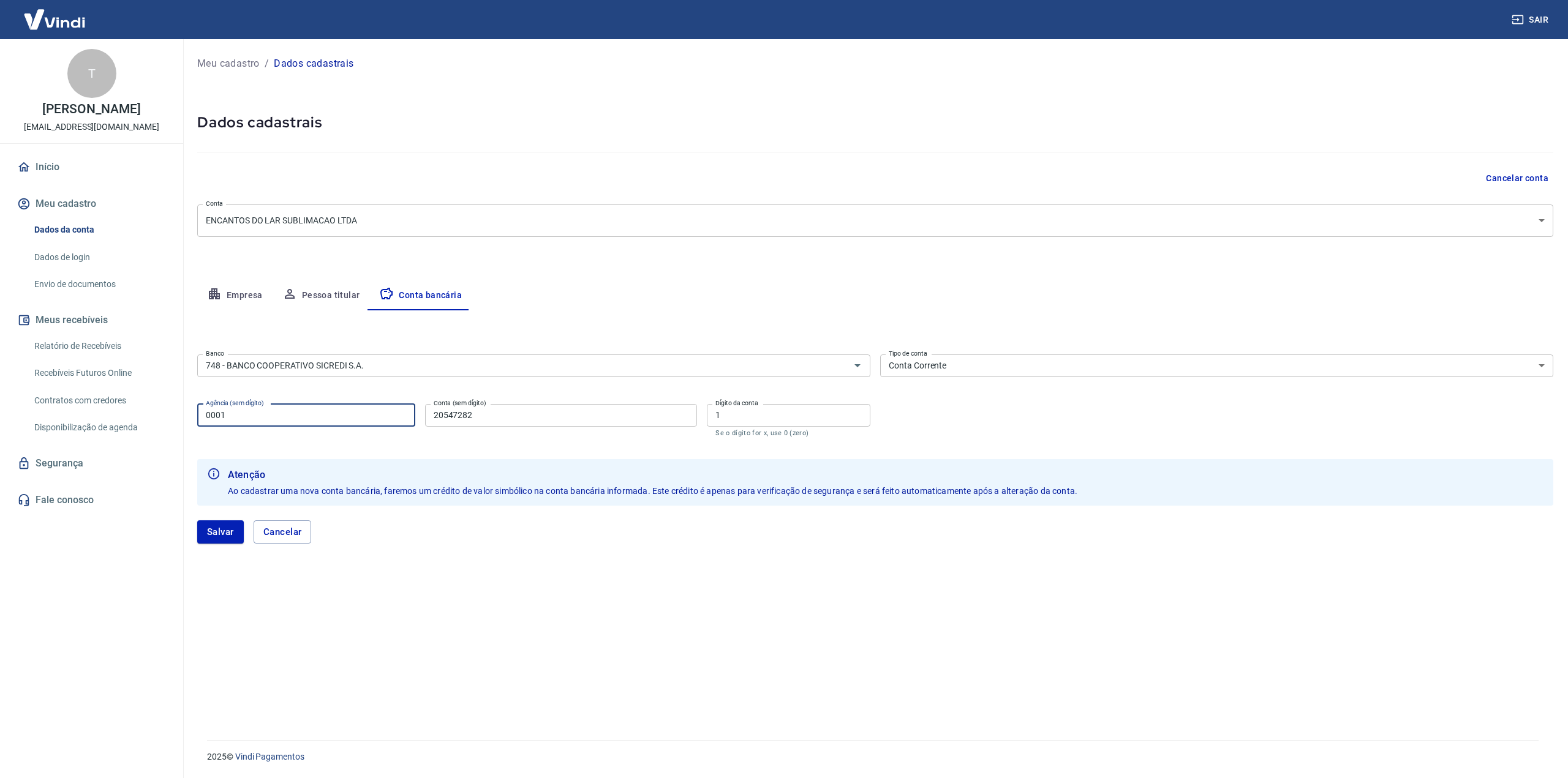
click at [315, 419] on input "0001" at bounding box center [307, 415] width 218 height 23
type input "3009"
click at [578, 413] on input "20547282" at bounding box center [561, 415] width 273 height 23
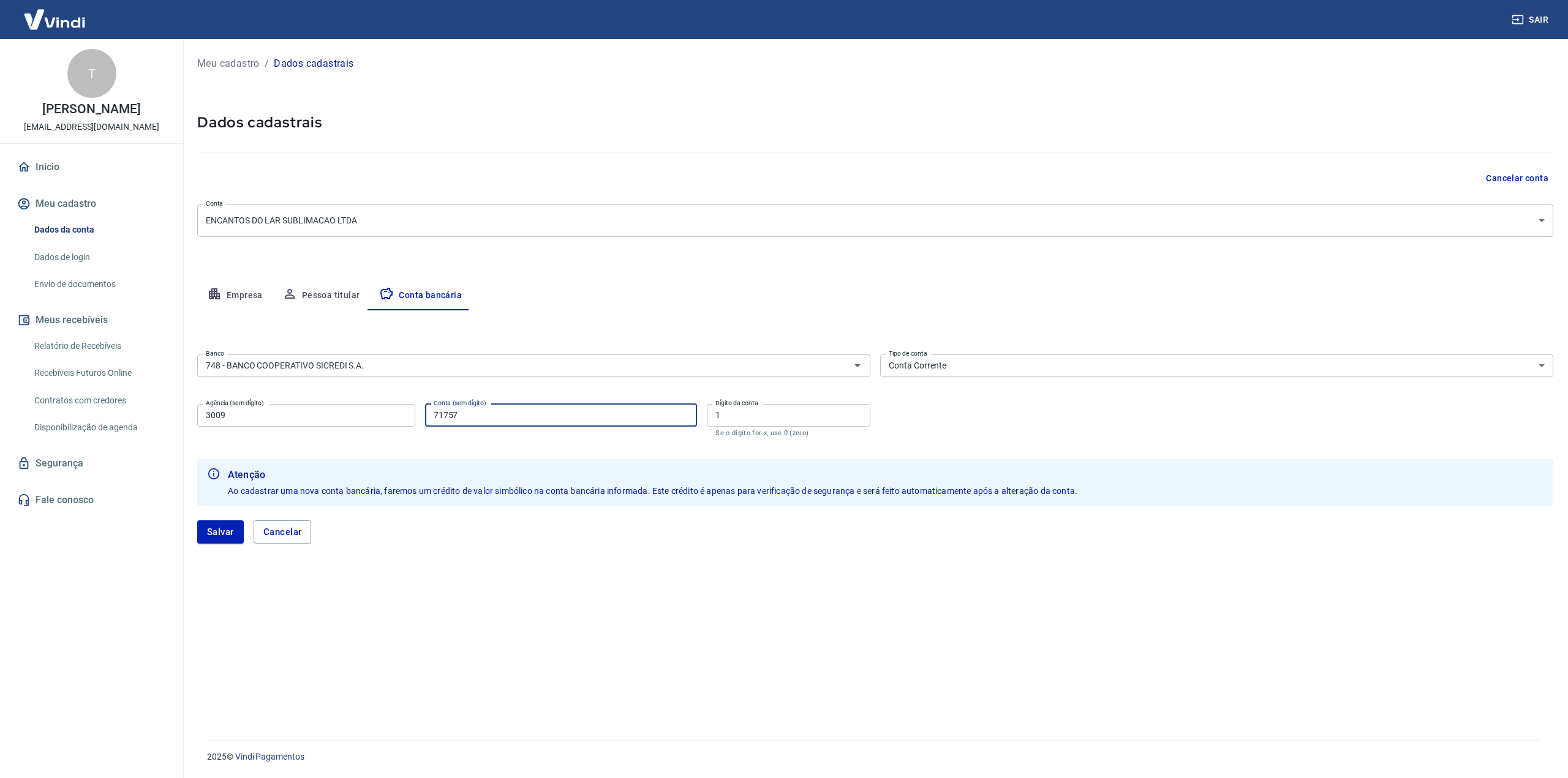
type input "71757"
type input "6"
drag, startPoint x: 216, startPoint y: 534, endPoint x: 224, endPoint y: 535, distance: 8.1
click at [218, 534] on button "Salvar" at bounding box center [220, 532] width 46 height 24
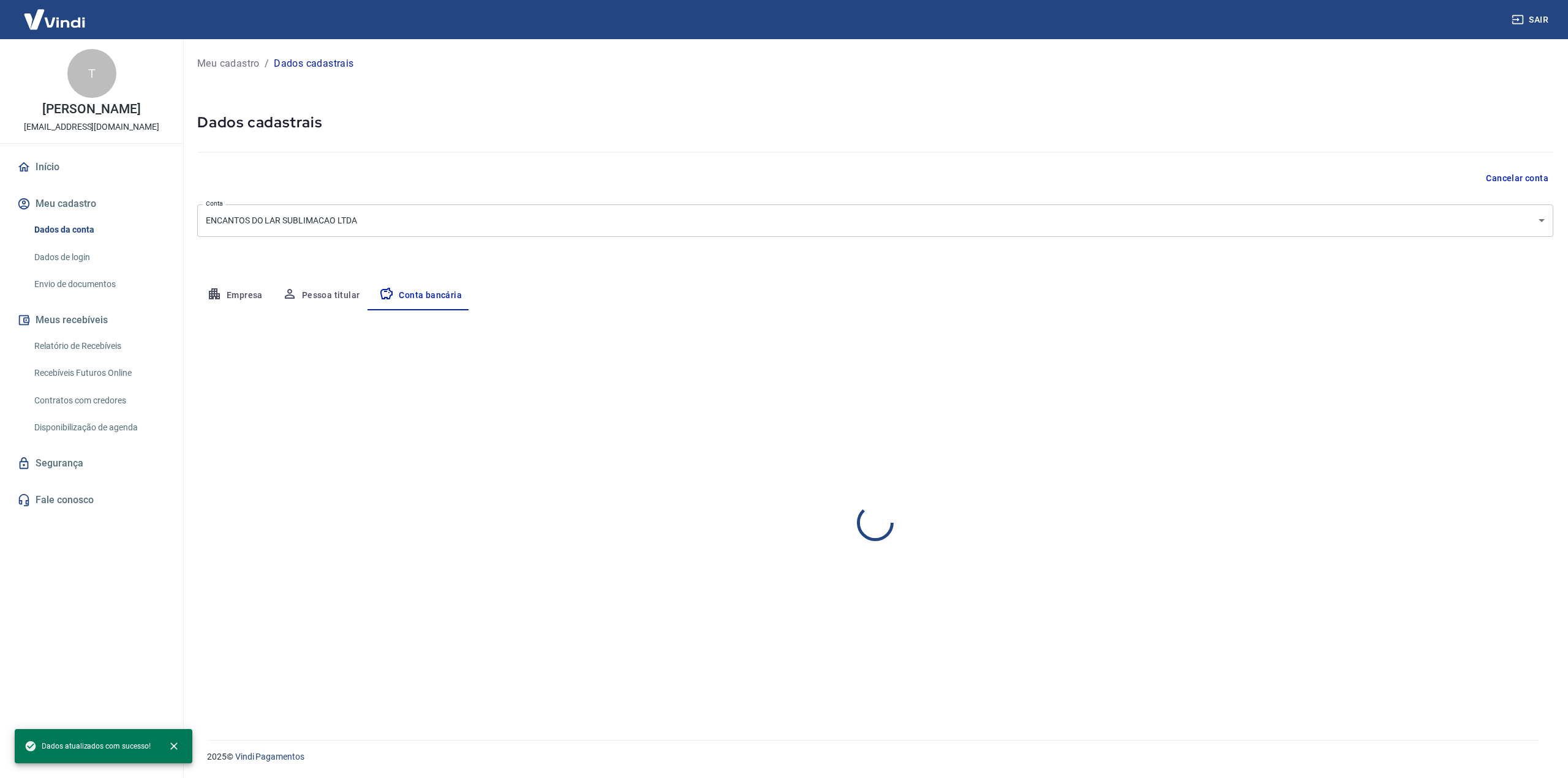
select select "1"
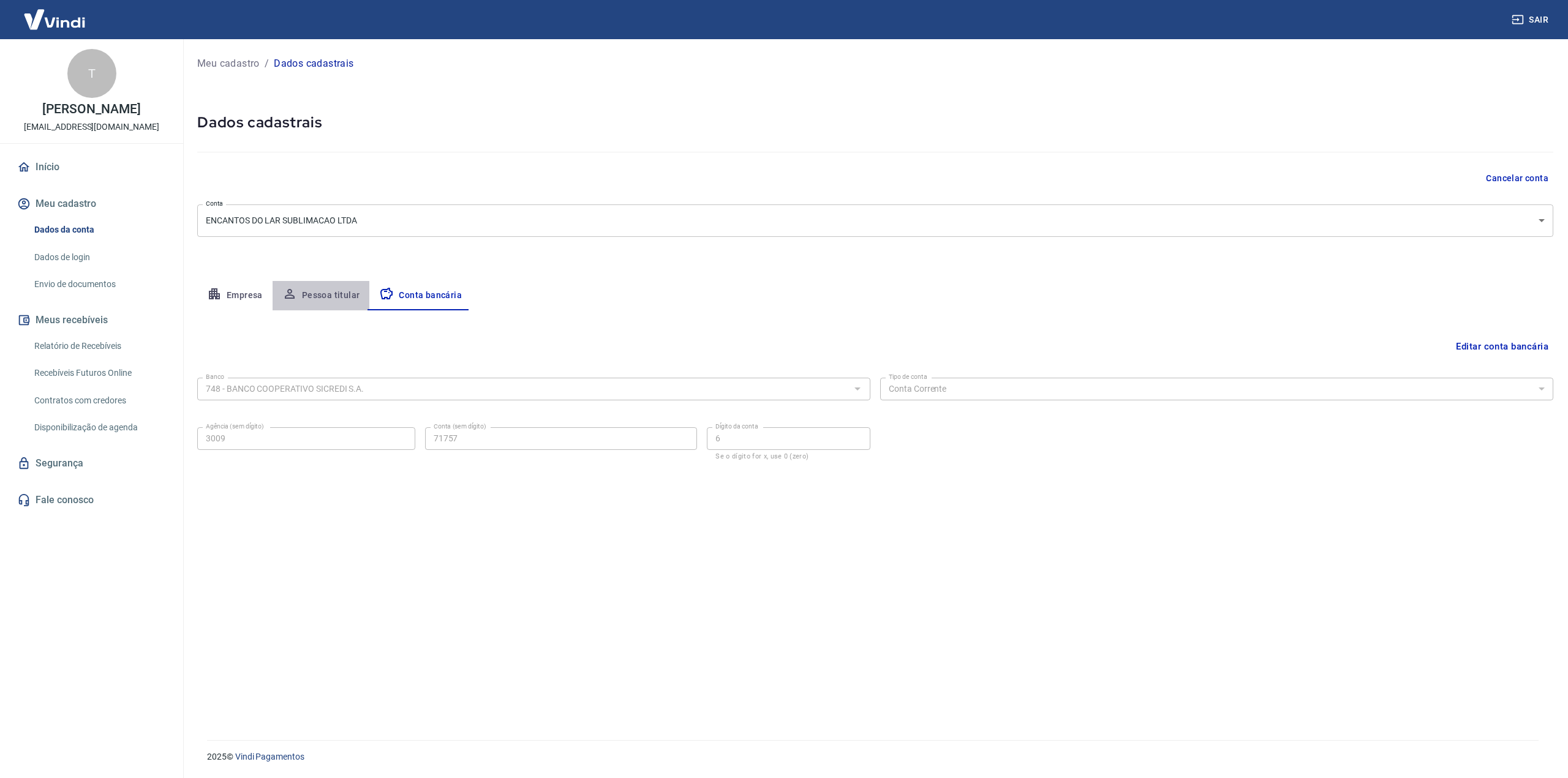
click at [342, 292] on button "Pessoa titular" at bounding box center [321, 295] width 97 height 29
click at [428, 291] on button "Conta bancária" at bounding box center [420, 295] width 102 height 29
select select "1"
click at [33, 464] on link "Segurança" at bounding box center [91, 463] width 154 height 27
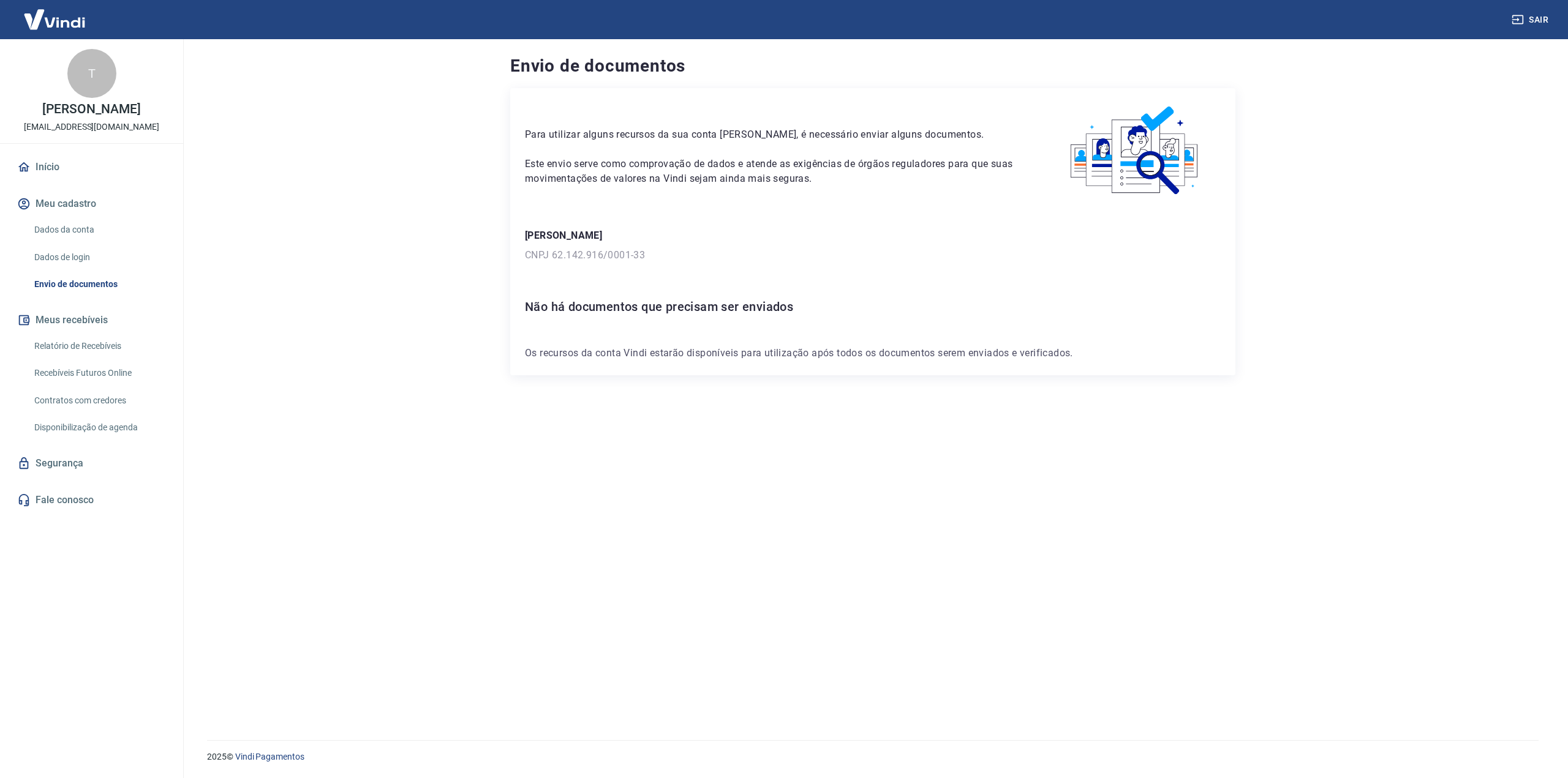
click at [658, 364] on div "Para utilizar alguns recursos da sua conta Vindi, é necessário enviar alguns do…" at bounding box center [872, 231] width 725 height 287
click at [679, 356] on p "Os recursos da conta Vindi estarão disponíveis para utilização após todos os do…" at bounding box center [873, 353] width 695 height 14
click at [687, 355] on p "Os recursos da conta Vindi estarão disponíveis para utilização após todos os do…" at bounding box center [873, 353] width 695 height 14
click at [745, 347] on p "Os recursos da conta Vindi estarão disponíveis para utilização após todos os do…" at bounding box center [873, 353] width 695 height 14
click at [748, 346] on p "Os recursos da conta Vindi estarão disponíveis para utilização após todos os do…" at bounding box center [873, 353] width 695 height 14
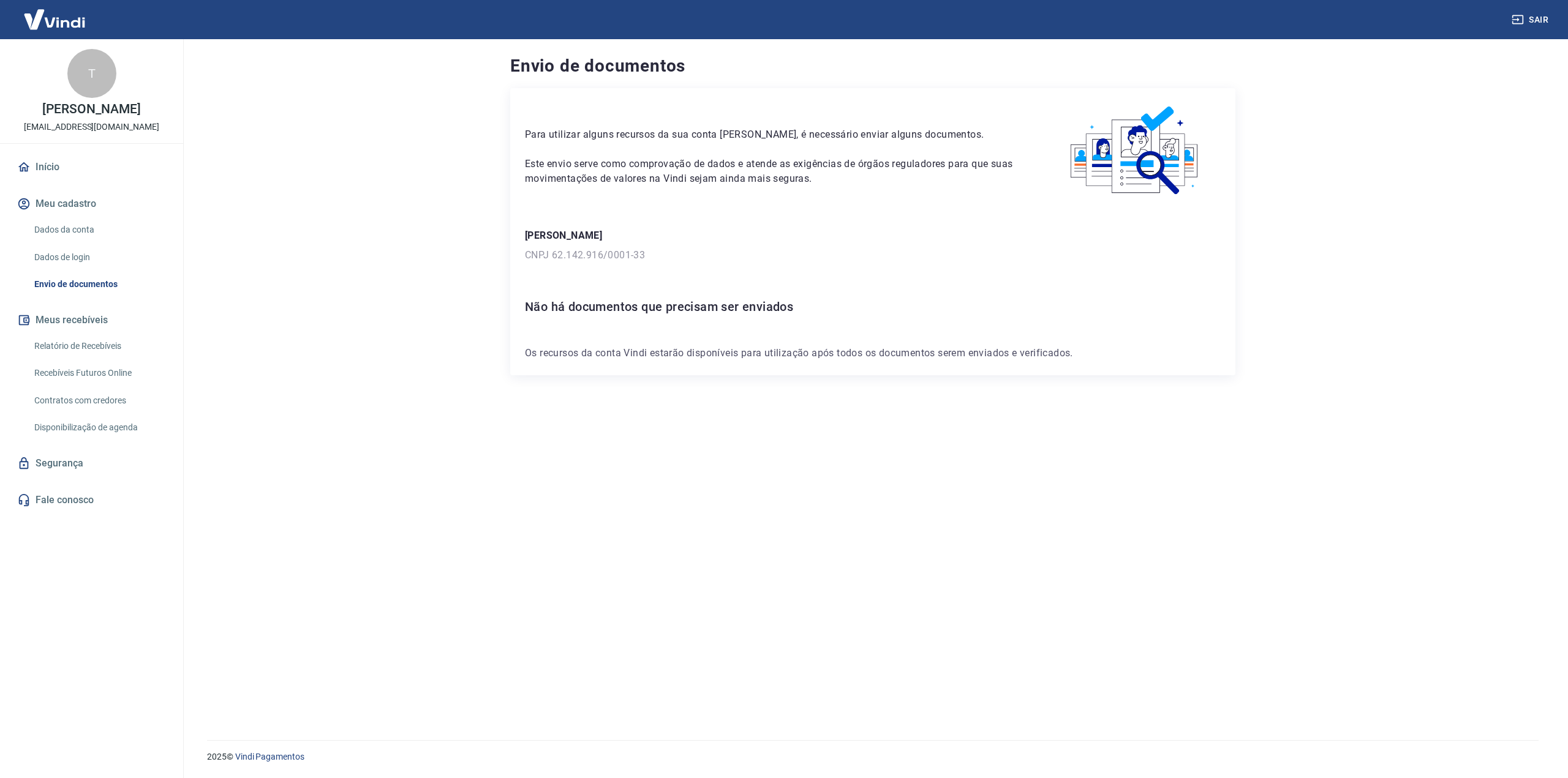
click at [705, 310] on h6 "Não há documentos que precisam ser enviados" at bounding box center [873, 306] width 695 height 20
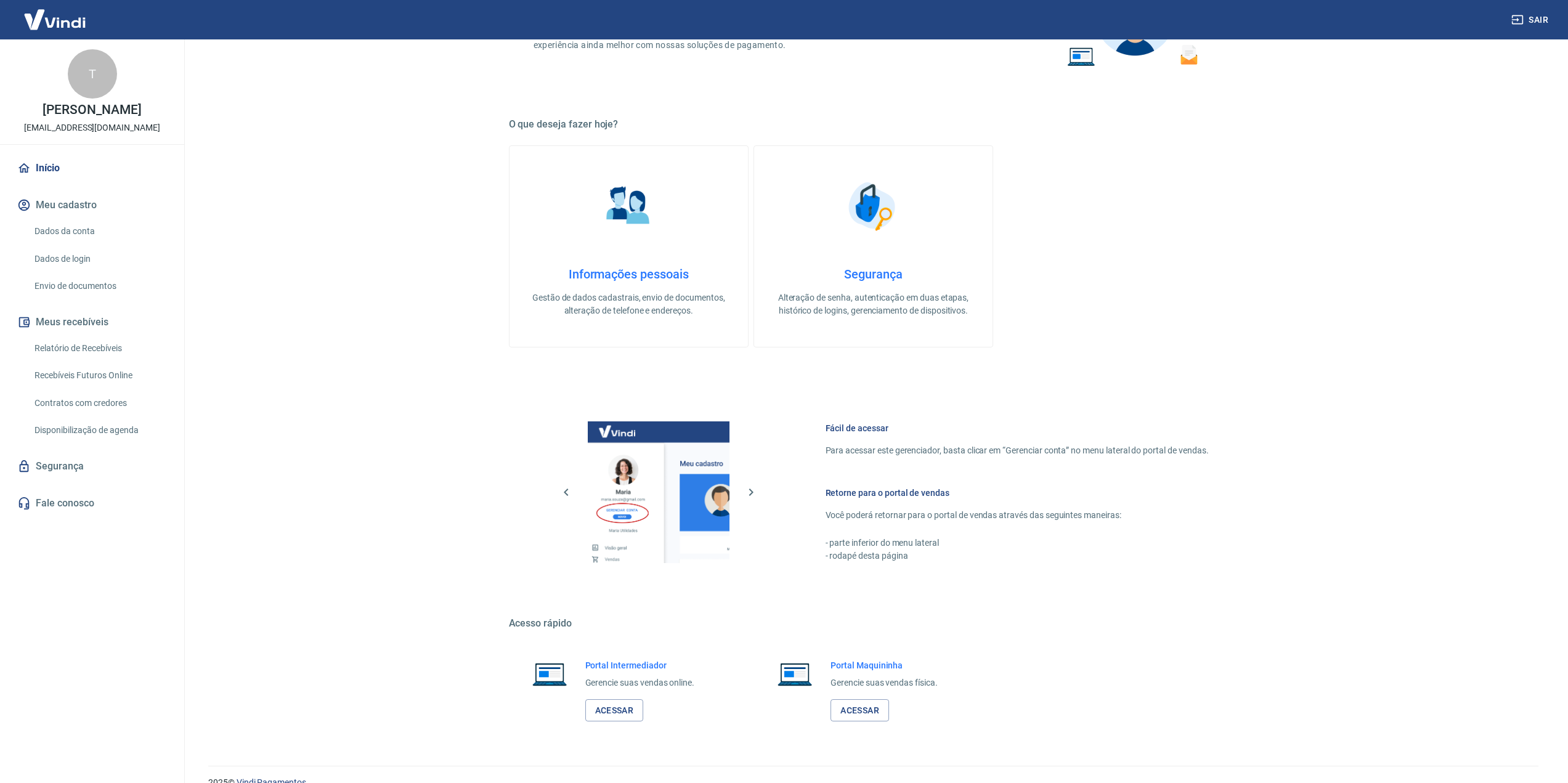
scroll to position [305, 0]
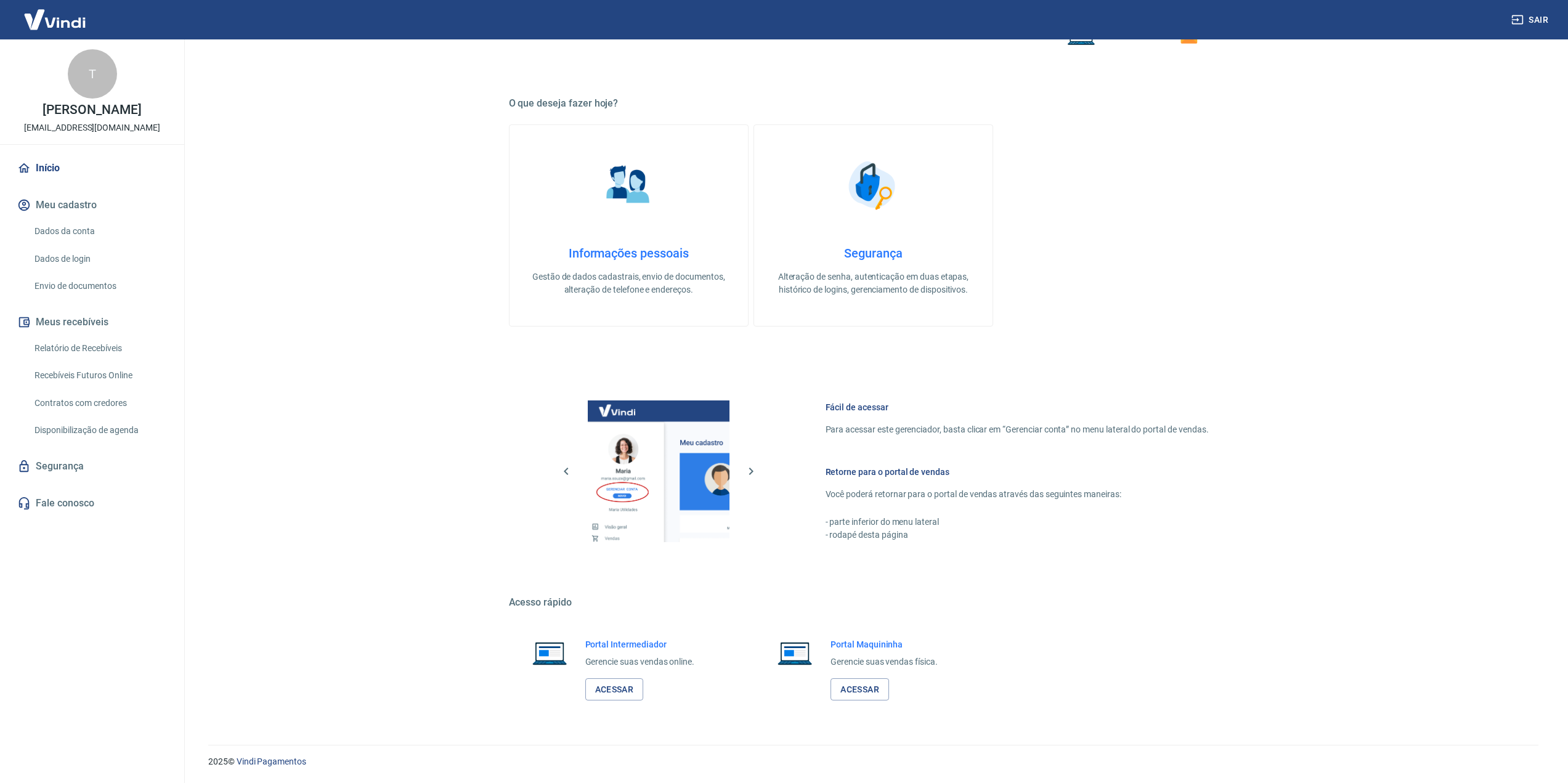
click at [83, 229] on link "Dados da conta" at bounding box center [99, 231] width 140 height 25
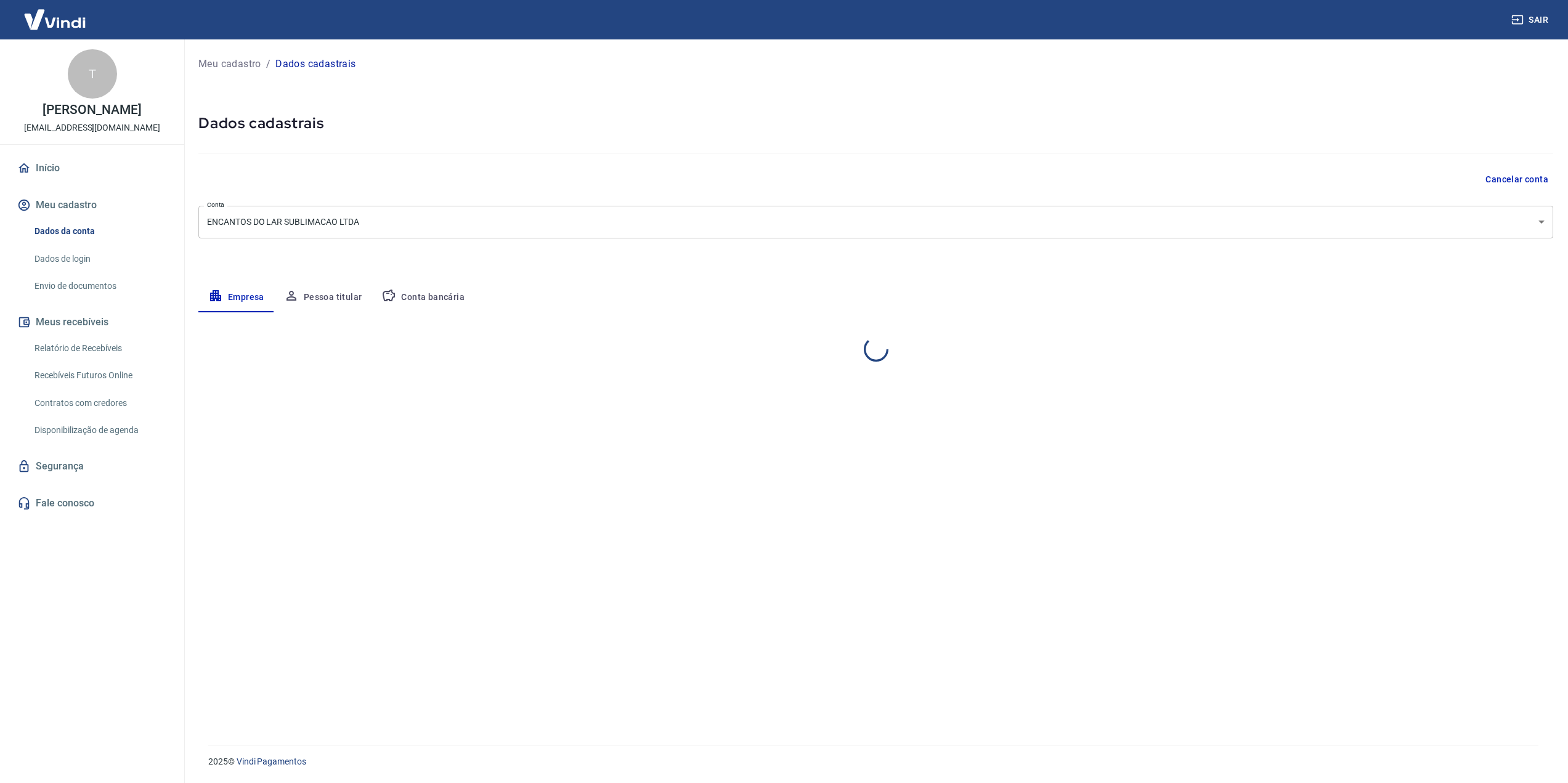
select select "SP"
select select "business"
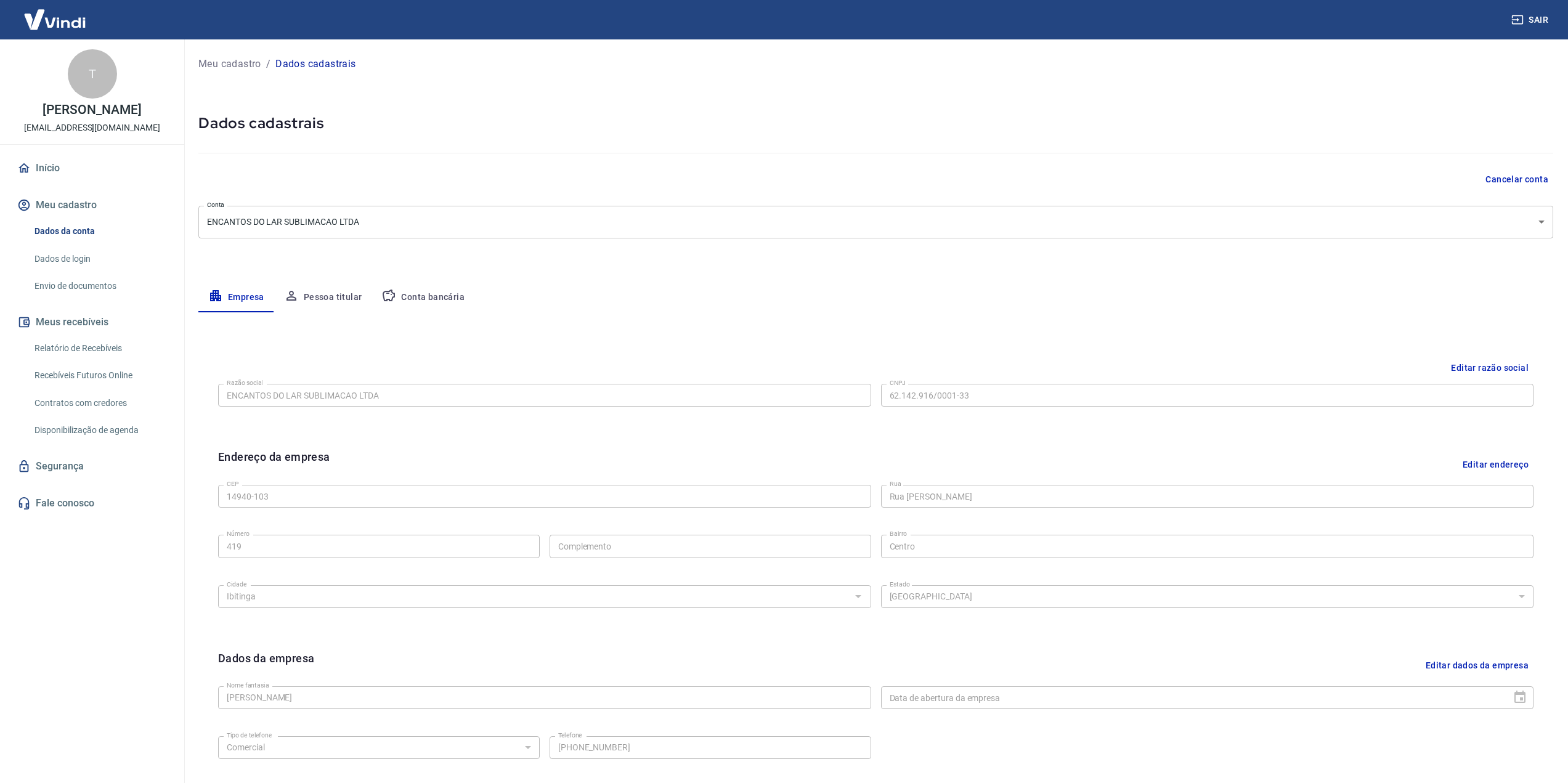
click at [74, 254] on link "Dados de login" at bounding box center [99, 259] width 140 height 25
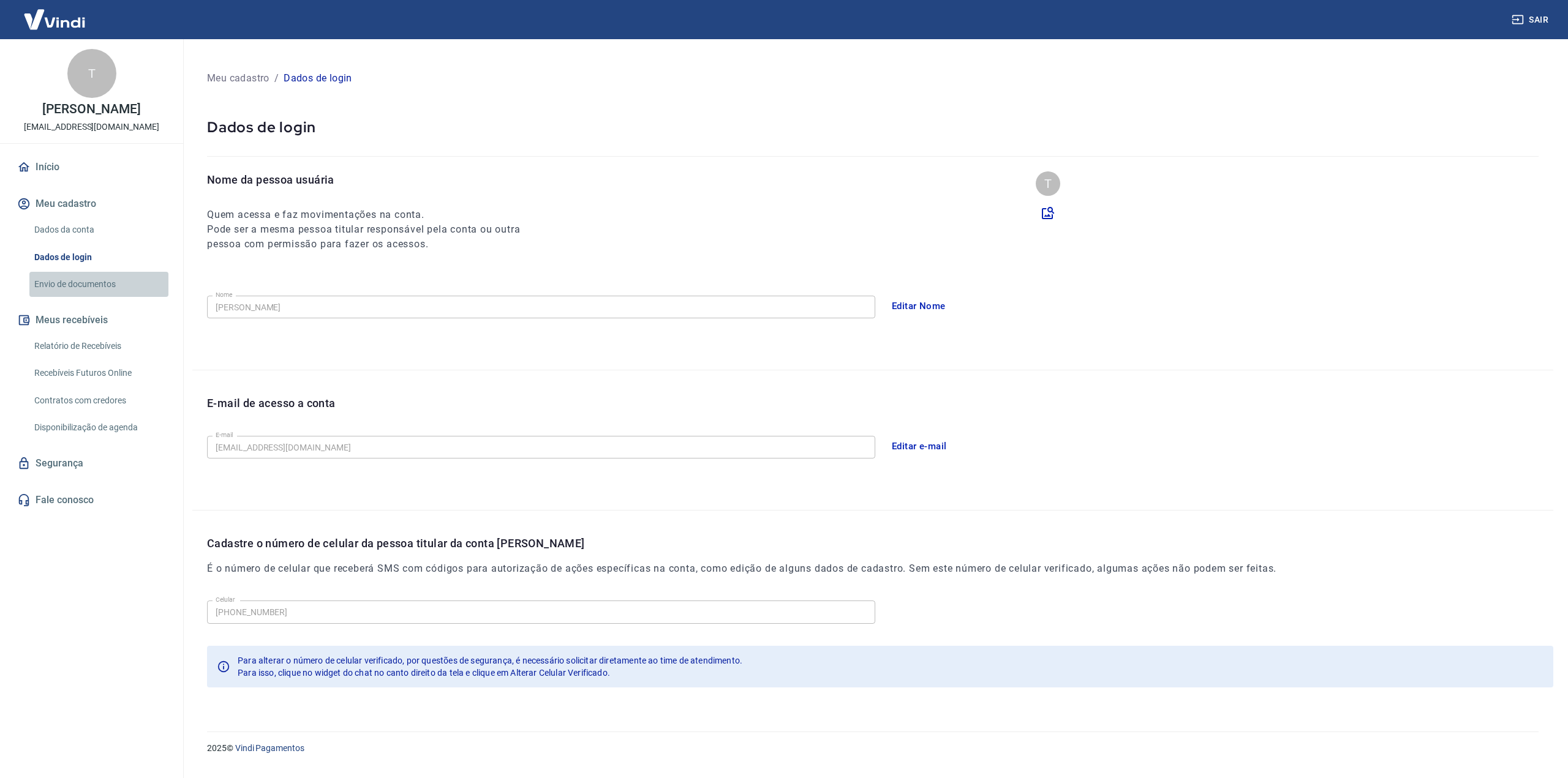
click at [84, 283] on link "Envio de documentos" at bounding box center [99, 284] width 139 height 25
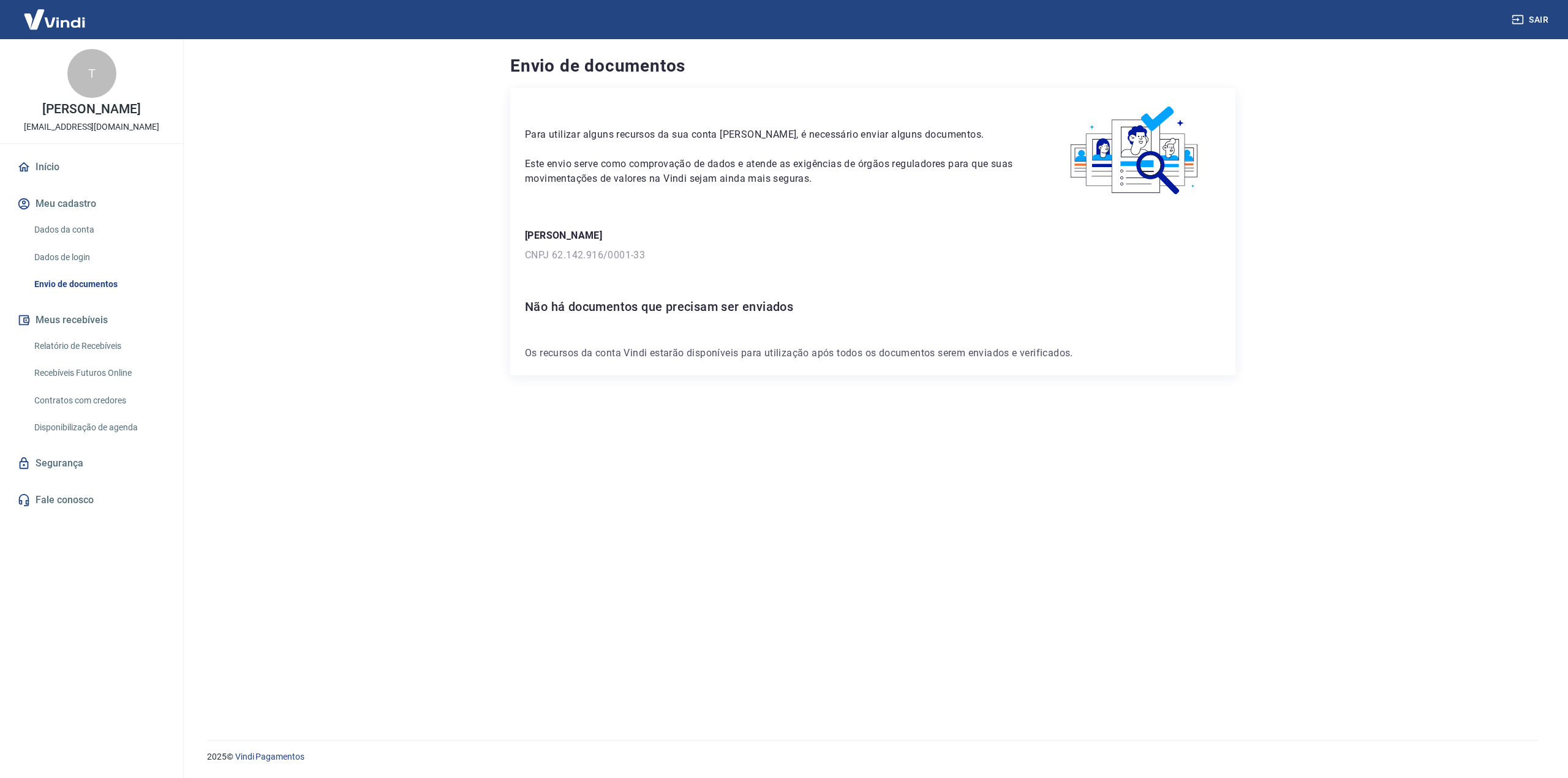
click at [1390, 247] on main "Envio de documentos Para utilizar alguns recursos da sua conta [PERSON_NAME], é…" at bounding box center [873, 408] width 1390 height 739
click at [43, 170] on link "Início" at bounding box center [91, 167] width 154 height 27
